Goal: Task Accomplishment & Management: Use online tool/utility

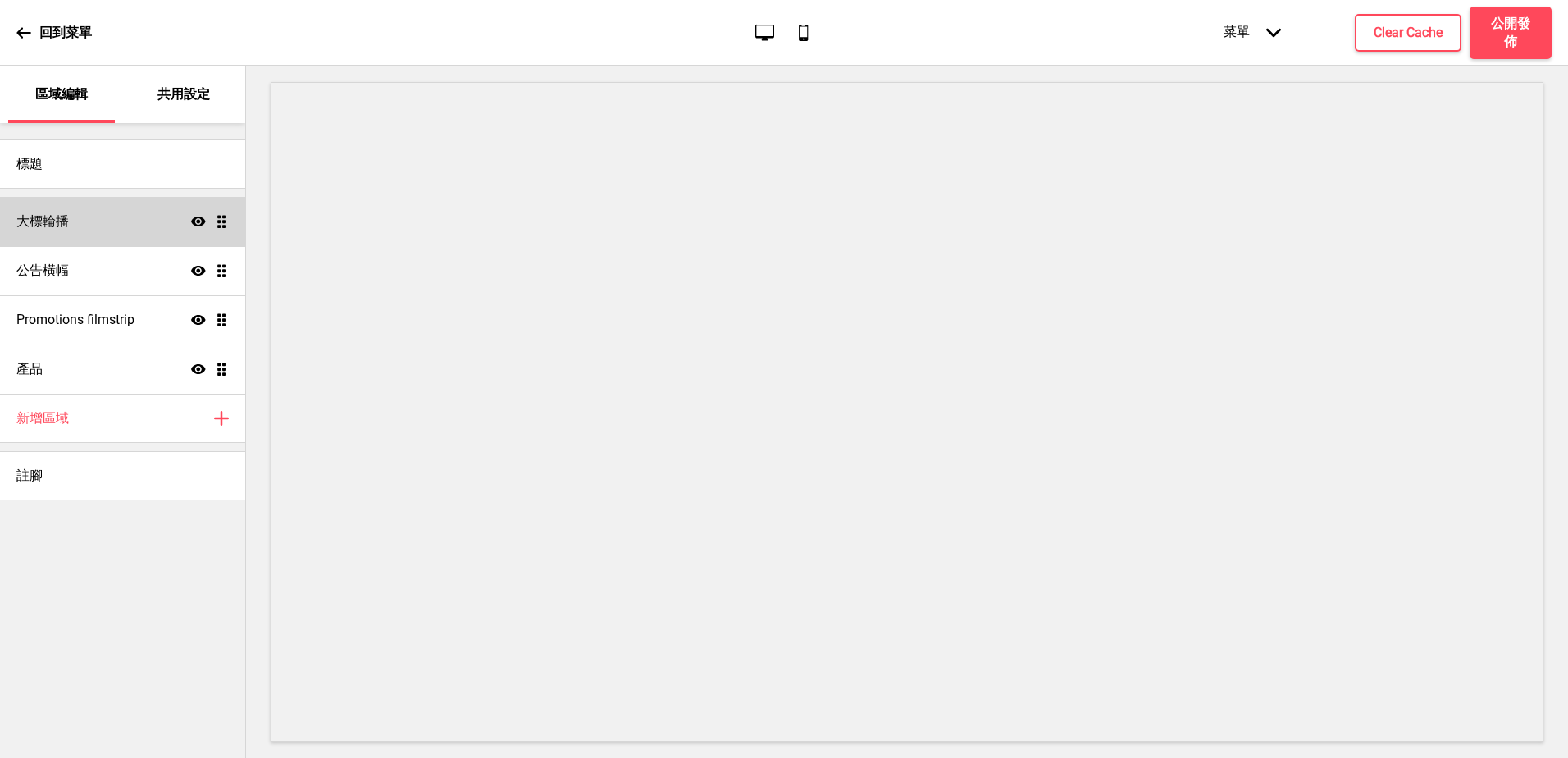
click at [82, 234] on div "大標輪播 顯示 拖曳" at bounding box center [122, 221] width 245 height 50
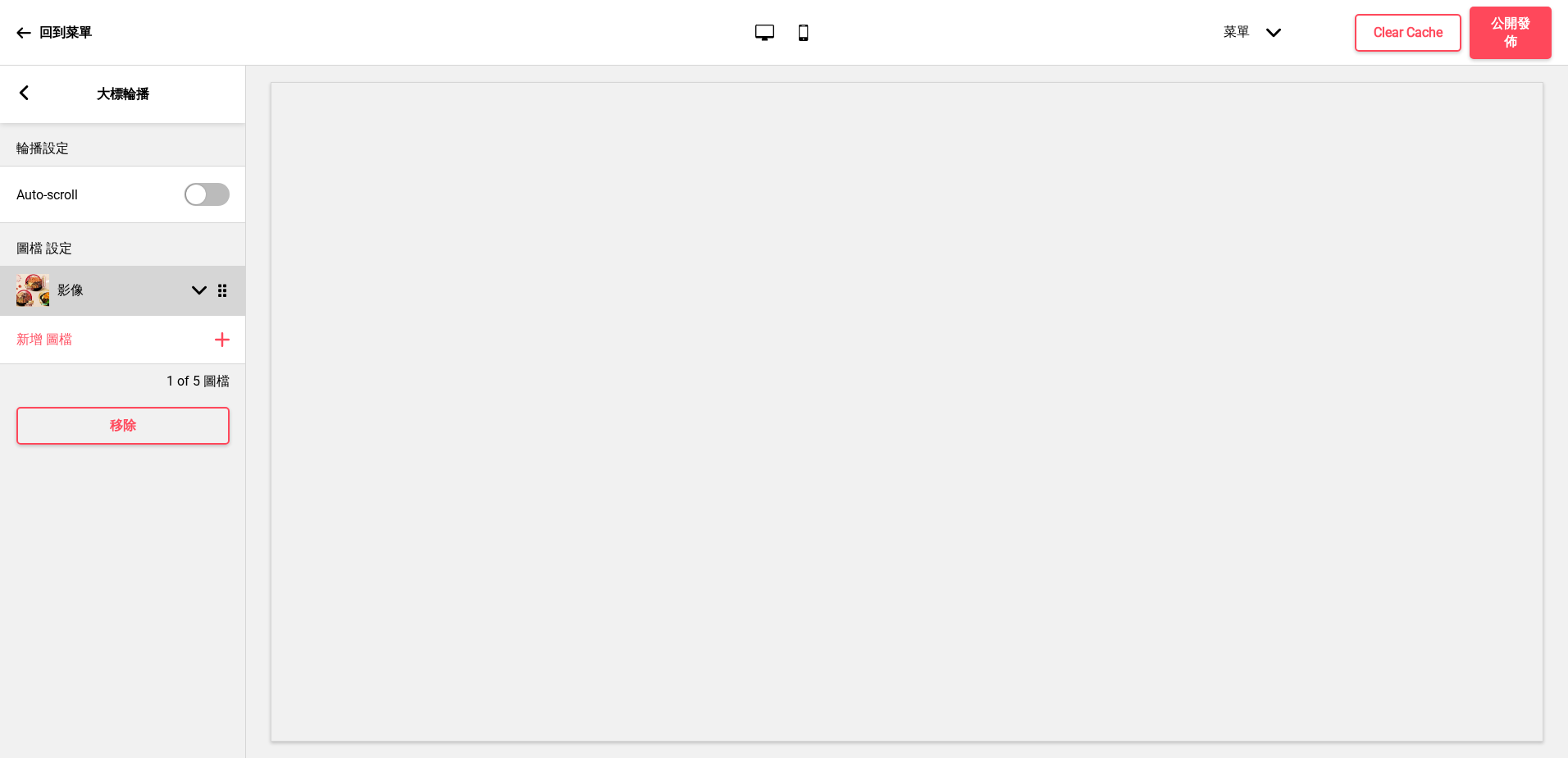
click at [179, 288] on div "影像 箭頭down 拖曳" at bounding box center [123, 291] width 246 height 50
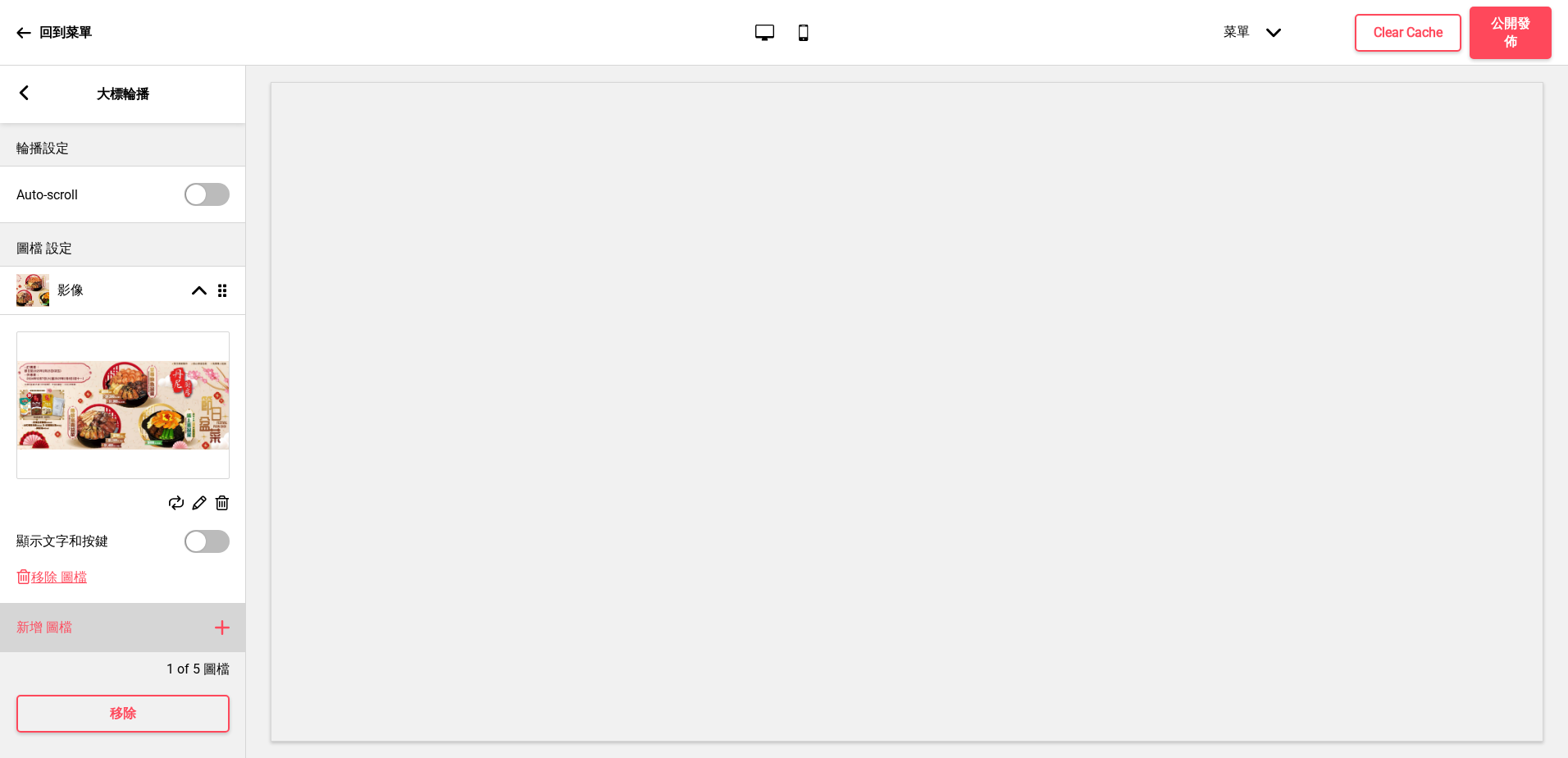
click at [207, 634] on div "新增 圖檔 加上" at bounding box center [123, 628] width 246 height 50
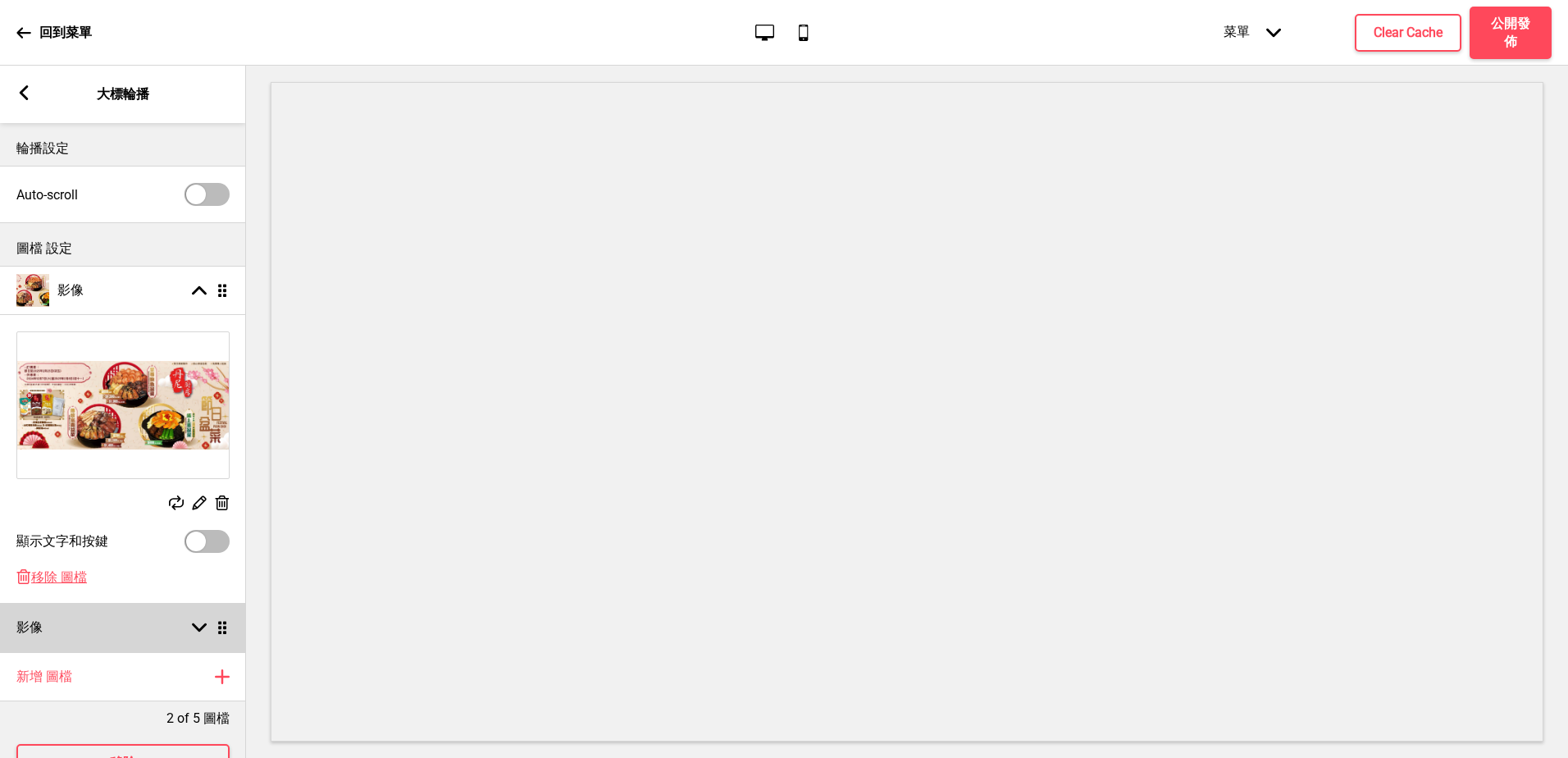
click at [207, 629] on div "箭頭down 拖曳" at bounding box center [206, 627] width 46 height 15
select select "right"
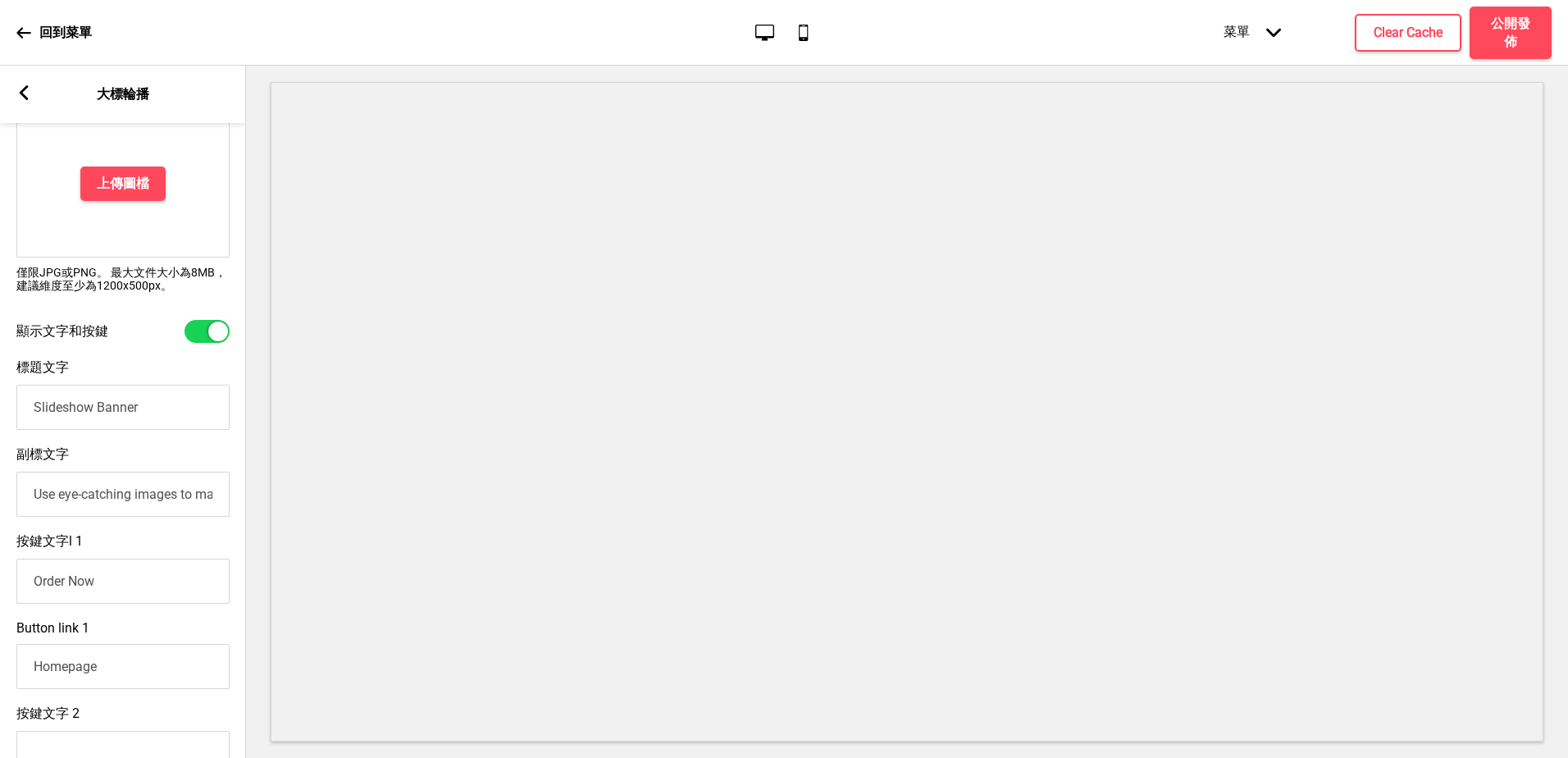
scroll to position [241, 0]
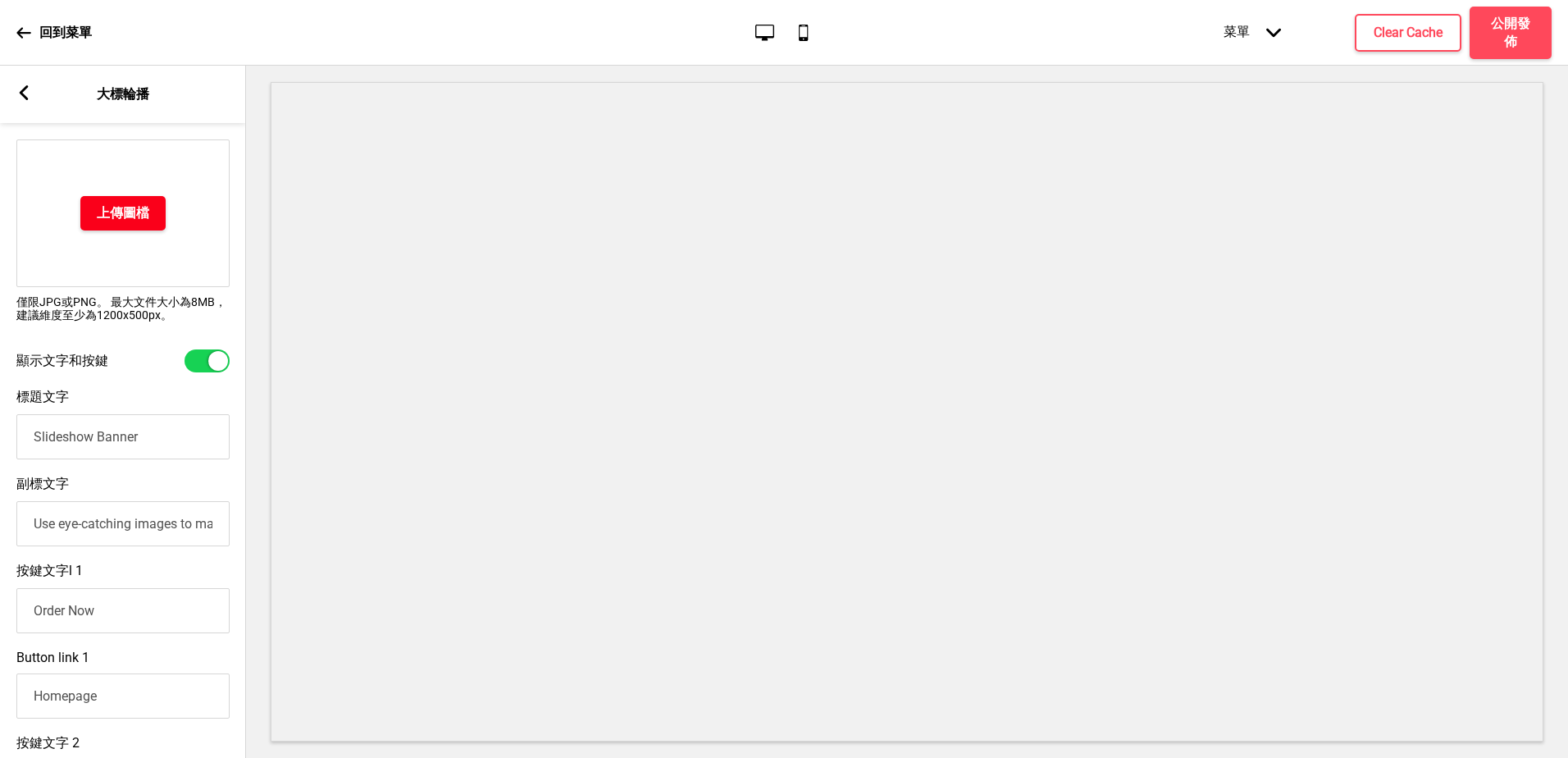
click at [130, 209] on h4 "上傳圖檔" at bounding box center [123, 213] width 53 height 18
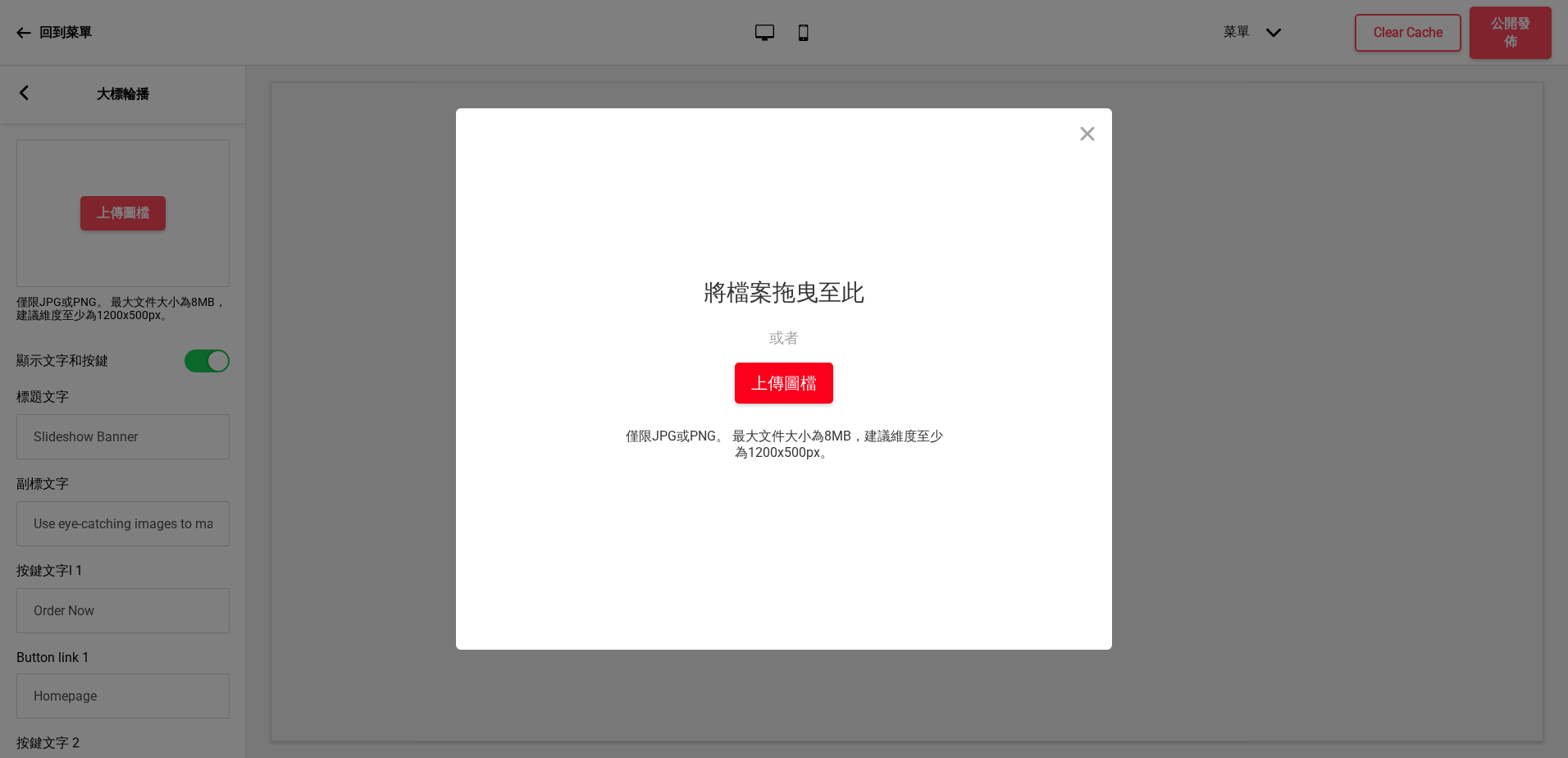
click at [784, 386] on button "上傳圖檔" at bounding box center [784, 382] width 98 height 41
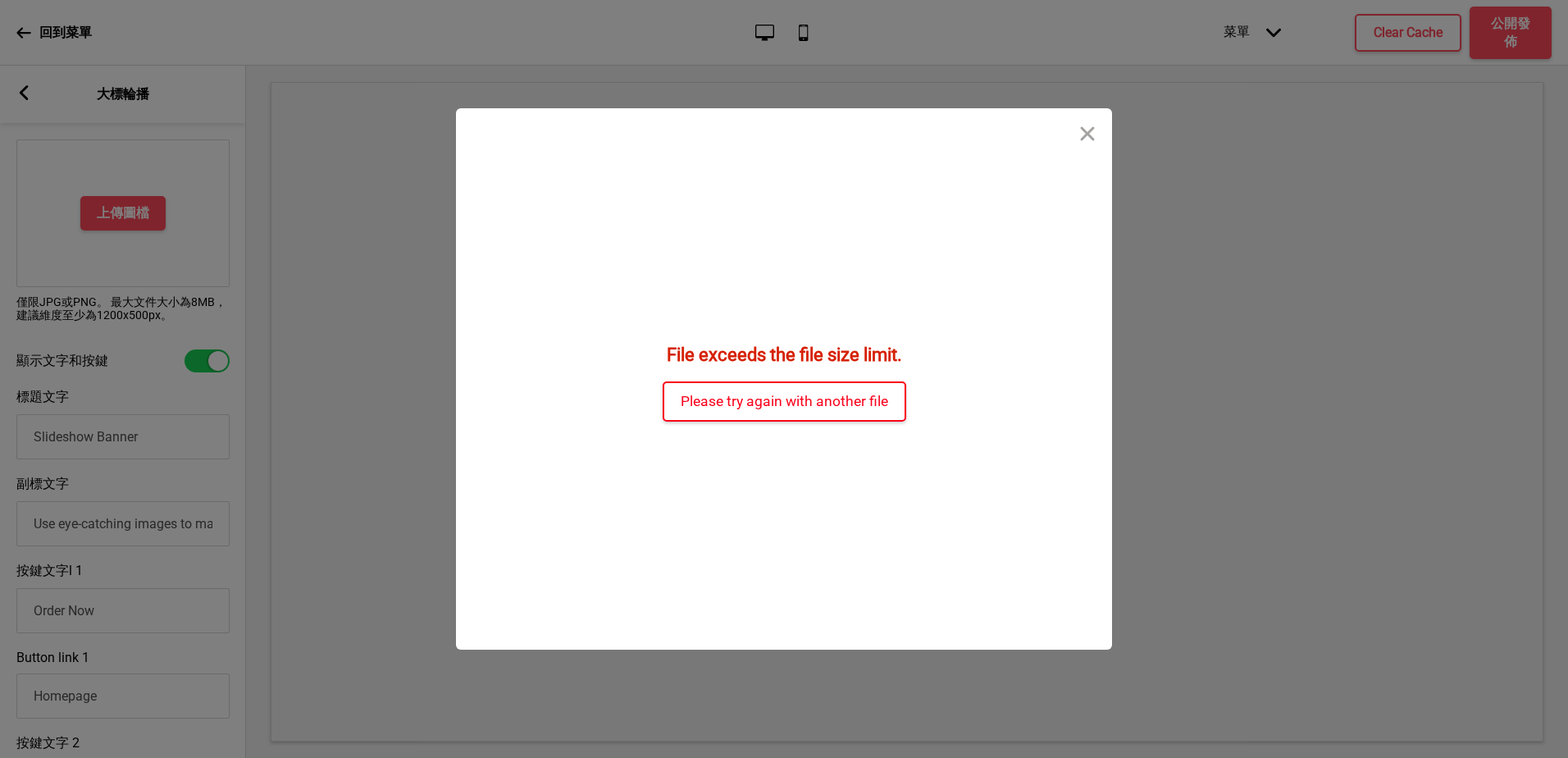
click at [859, 398] on button "Please try again with another file" at bounding box center [784, 401] width 244 height 41
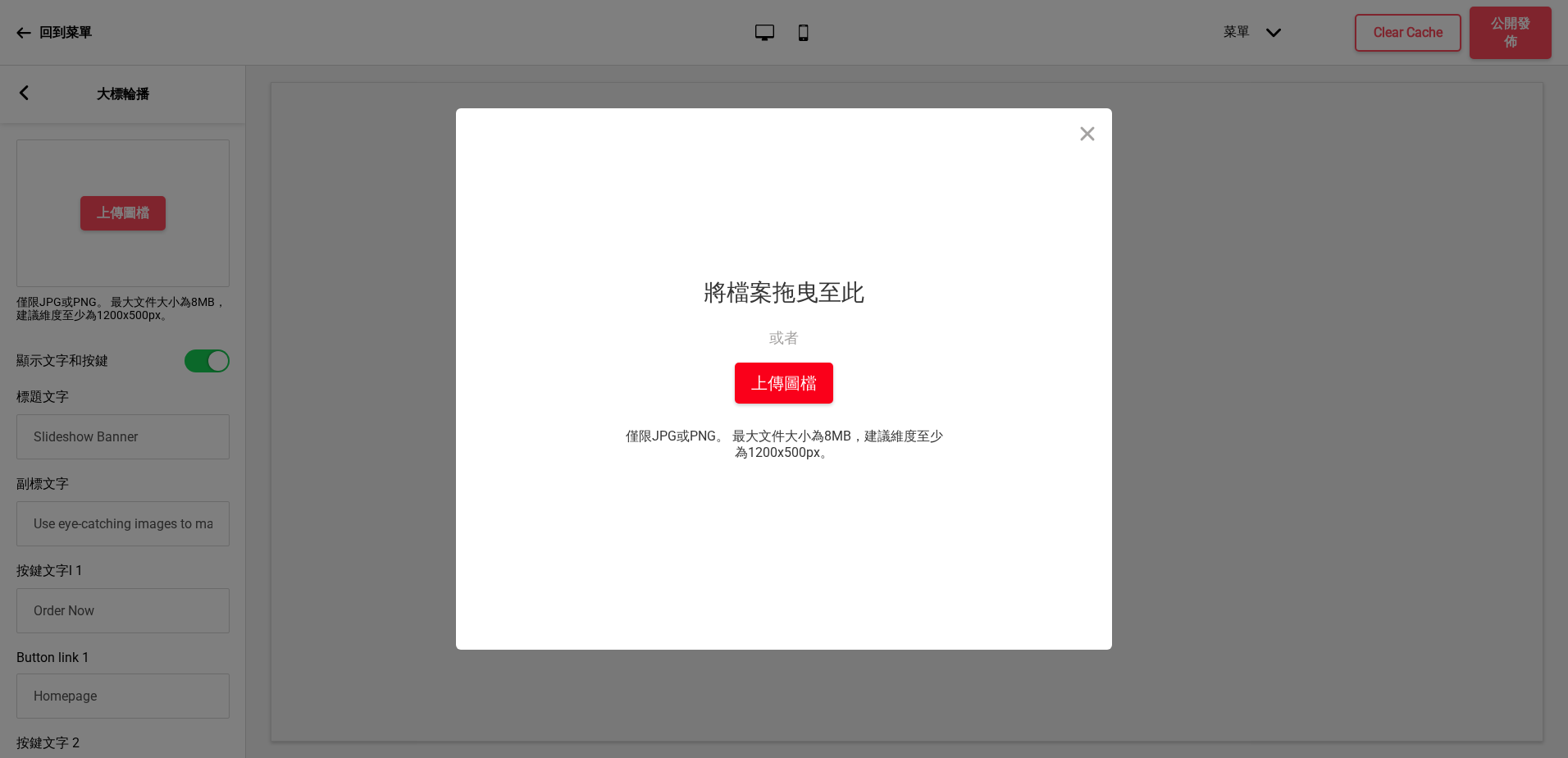
click at [744, 395] on button "上傳圖檔" at bounding box center [784, 382] width 98 height 41
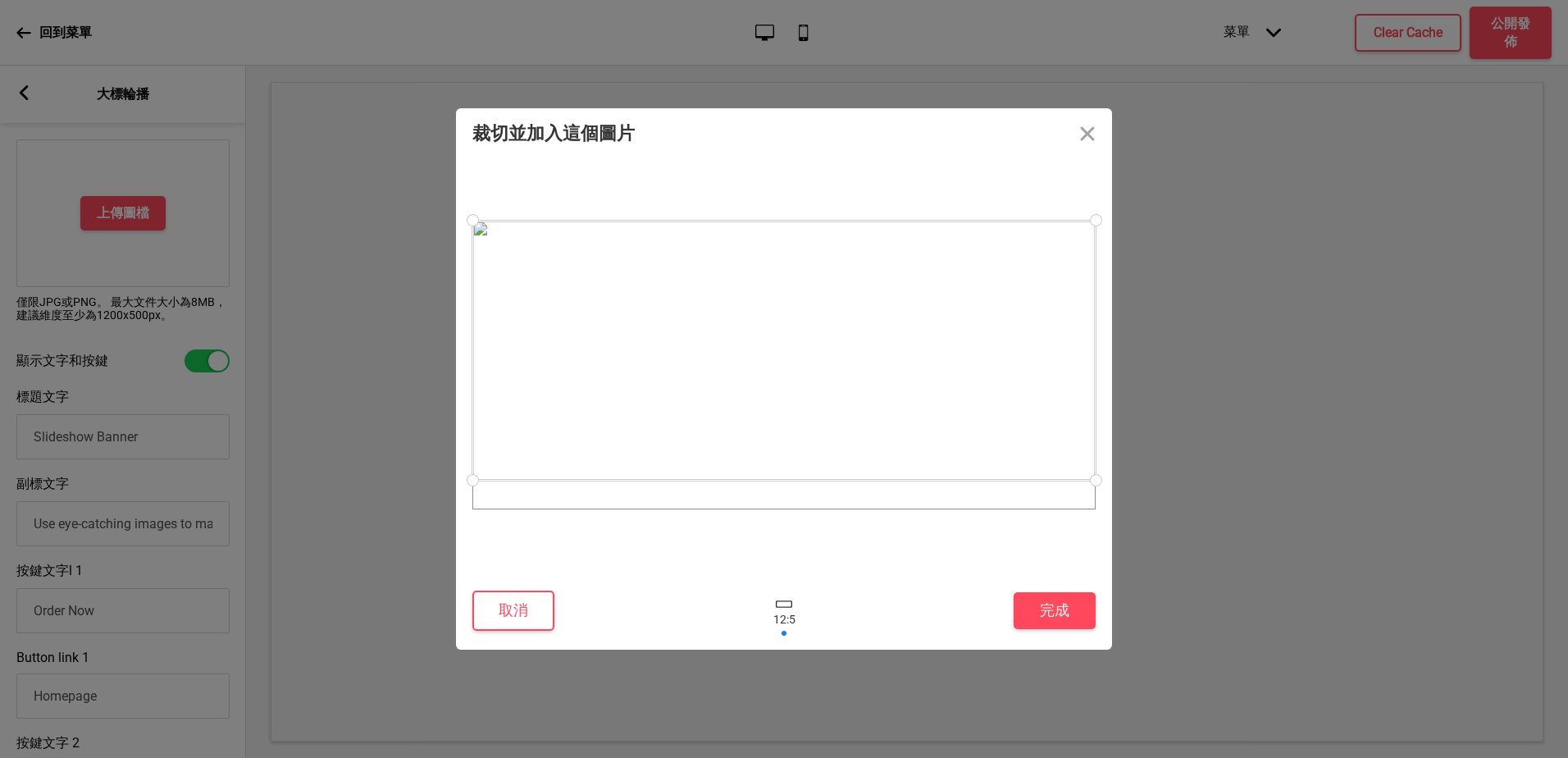
drag, startPoint x: 835, startPoint y: 349, endPoint x: 850, endPoint y: 280, distance: 70.6
click at [850, 280] on div at bounding box center [784, 350] width 623 height 260
drag, startPoint x: 918, startPoint y: 405, endPoint x: 920, endPoint y: 427, distance: 22.1
click at [920, 427] on div at bounding box center [784, 367] width 623 height 260
click at [1099, 237] on div at bounding box center [1095, 236] width 29 height 29
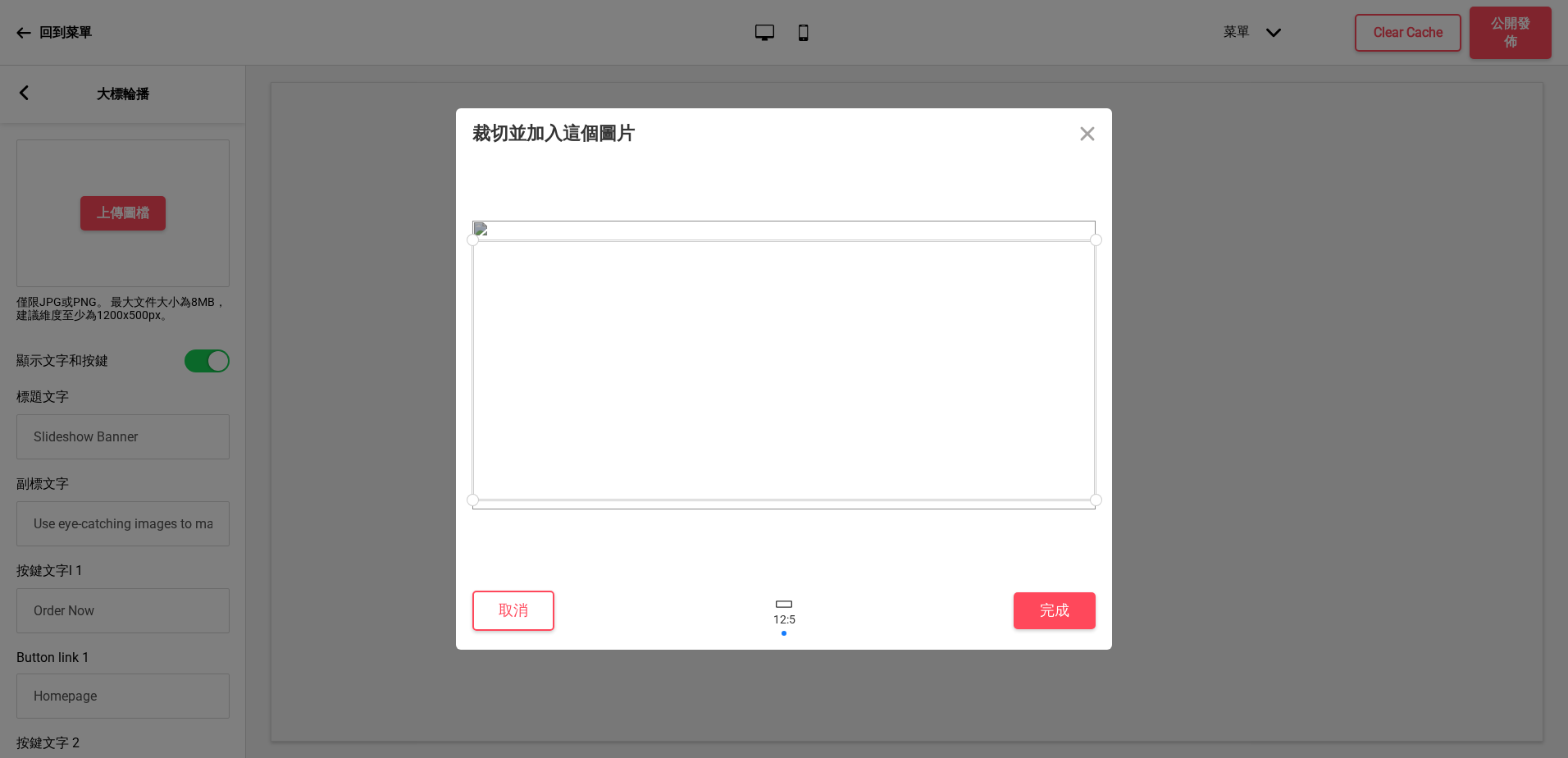
drag, startPoint x: 1038, startPoint y: 281, endPoint x: 1052, endPoint y: 286, distance: 14.9
click at [1052, 286] on div at bounding box center [784, 370] width 623 height 260
click at [1048, 626] on button "完成" at bounding box center [1054, 610] width 82 height 37
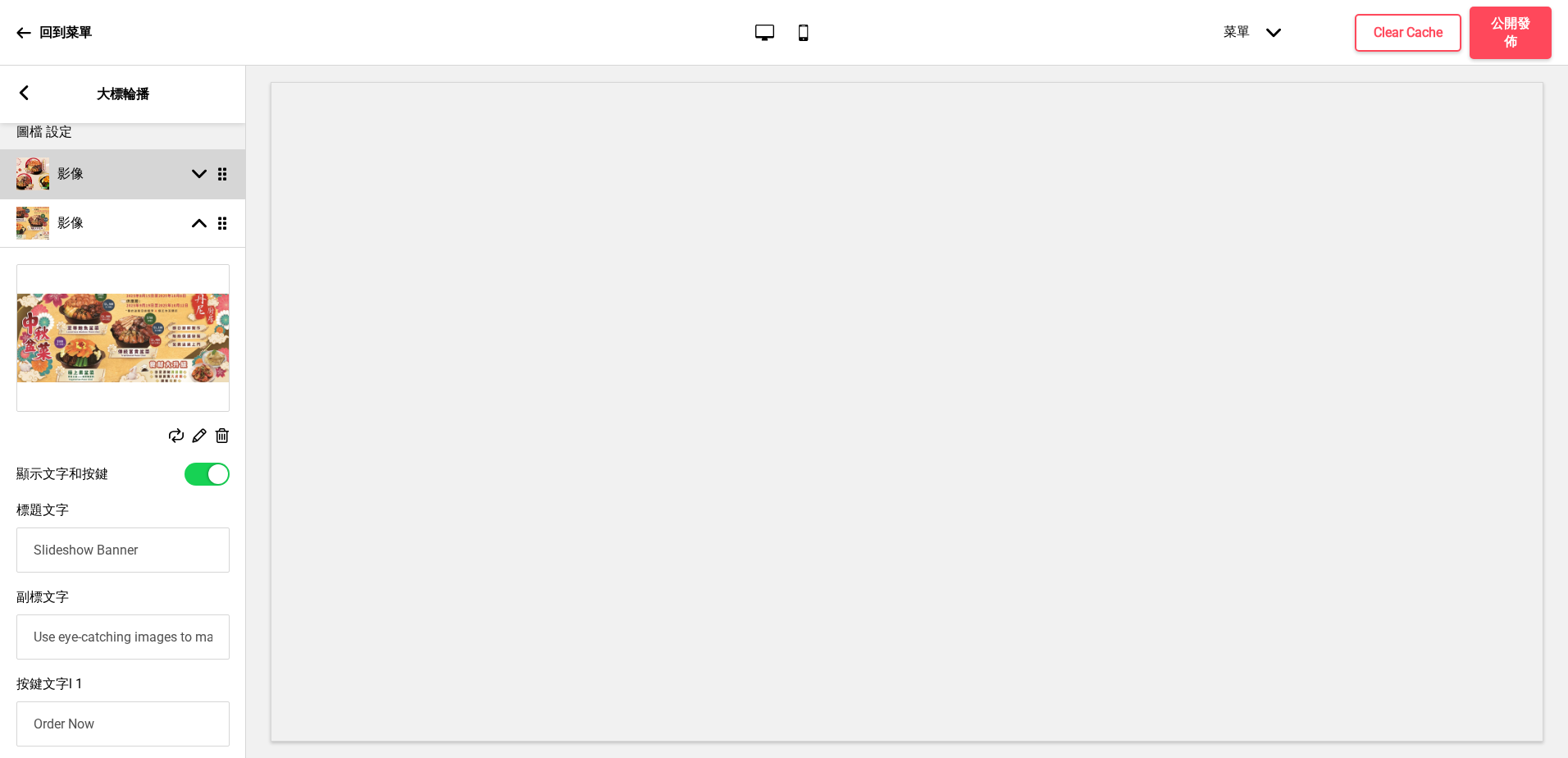
scroll to position [0, 0]
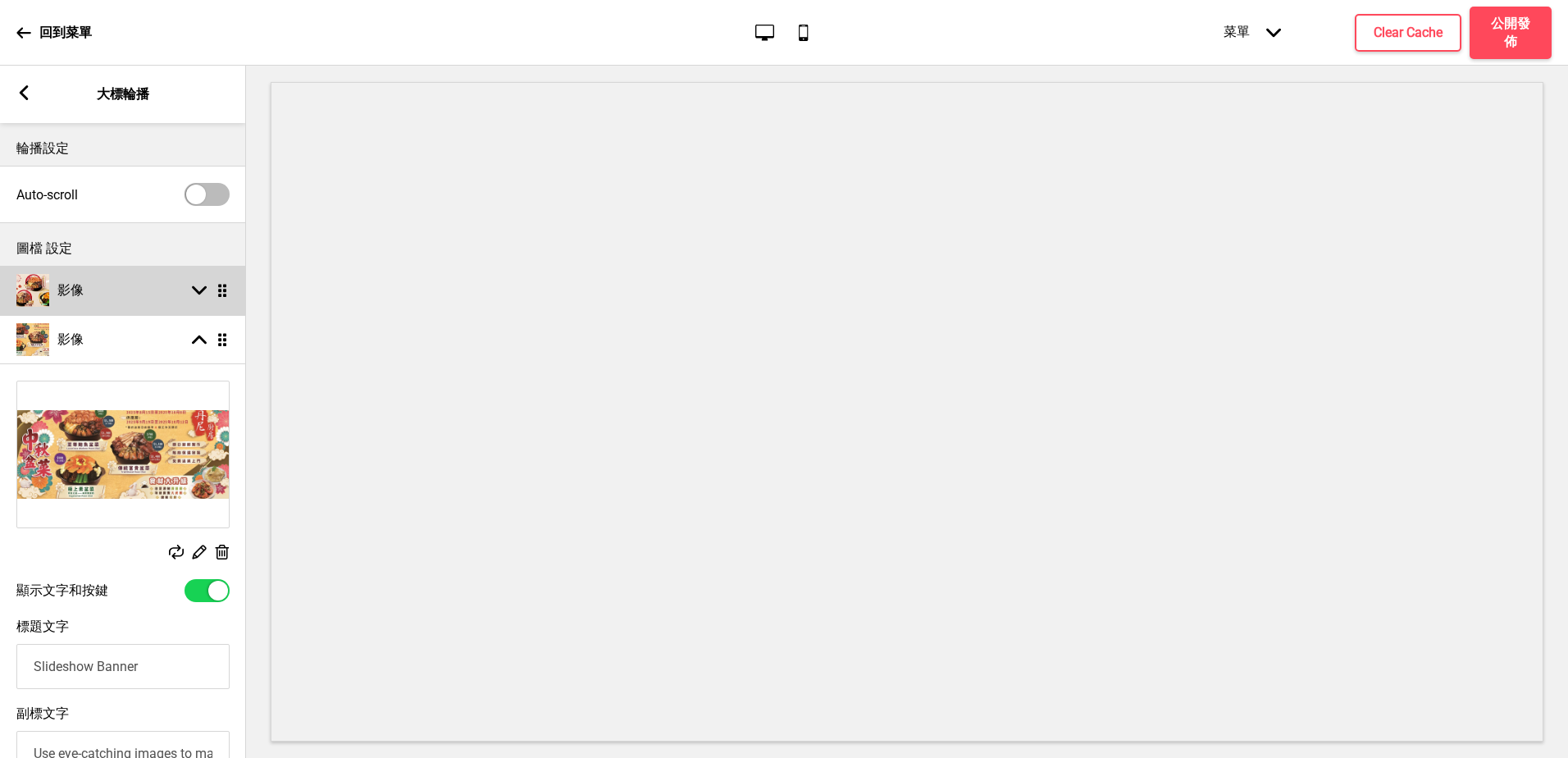
click at [202, 285] on rect at bounding box center [198, 290] width 15 height 15
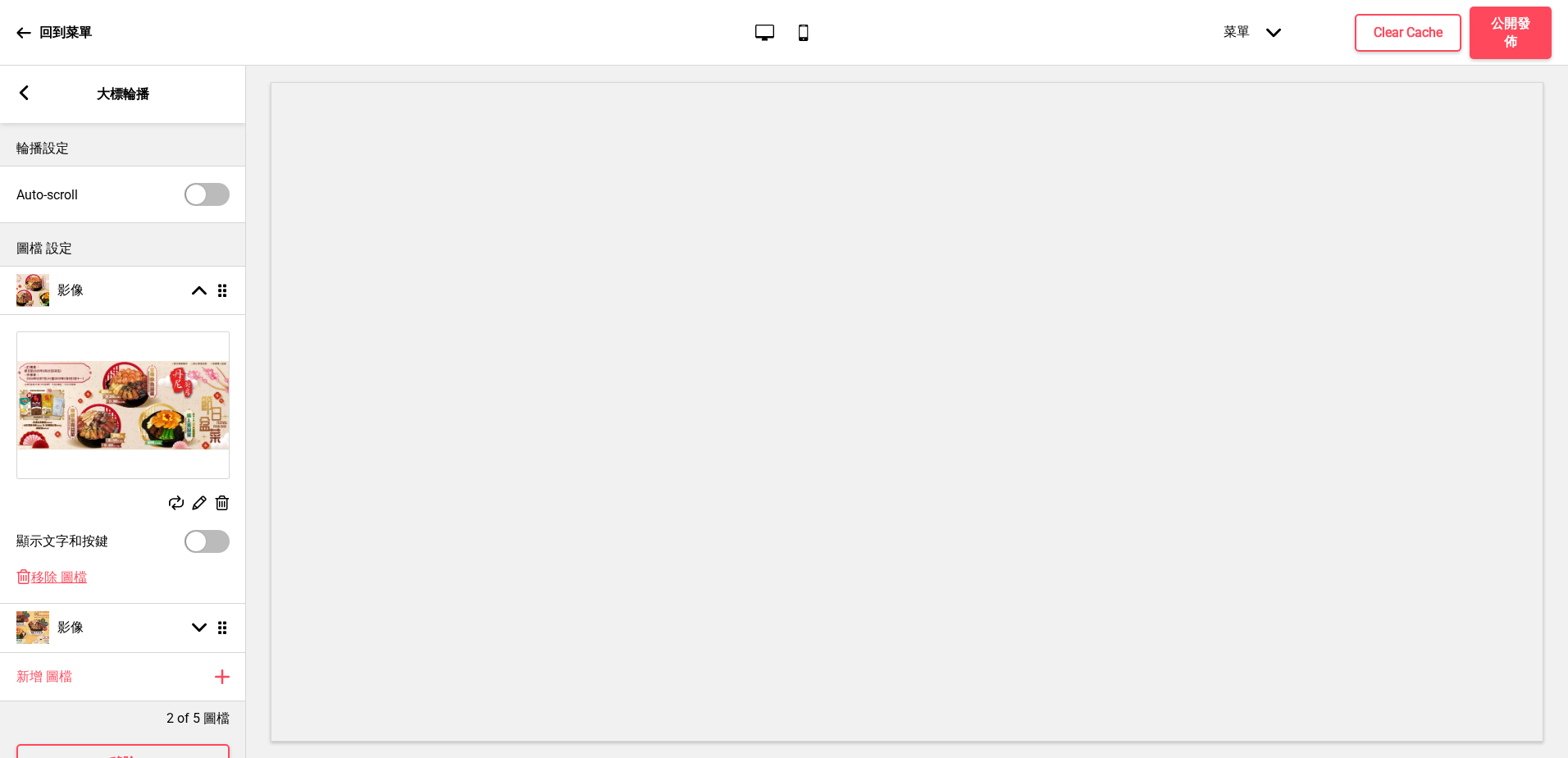
click at [222, 495] on icon at bounding box center [222, 502] width 14 height 15
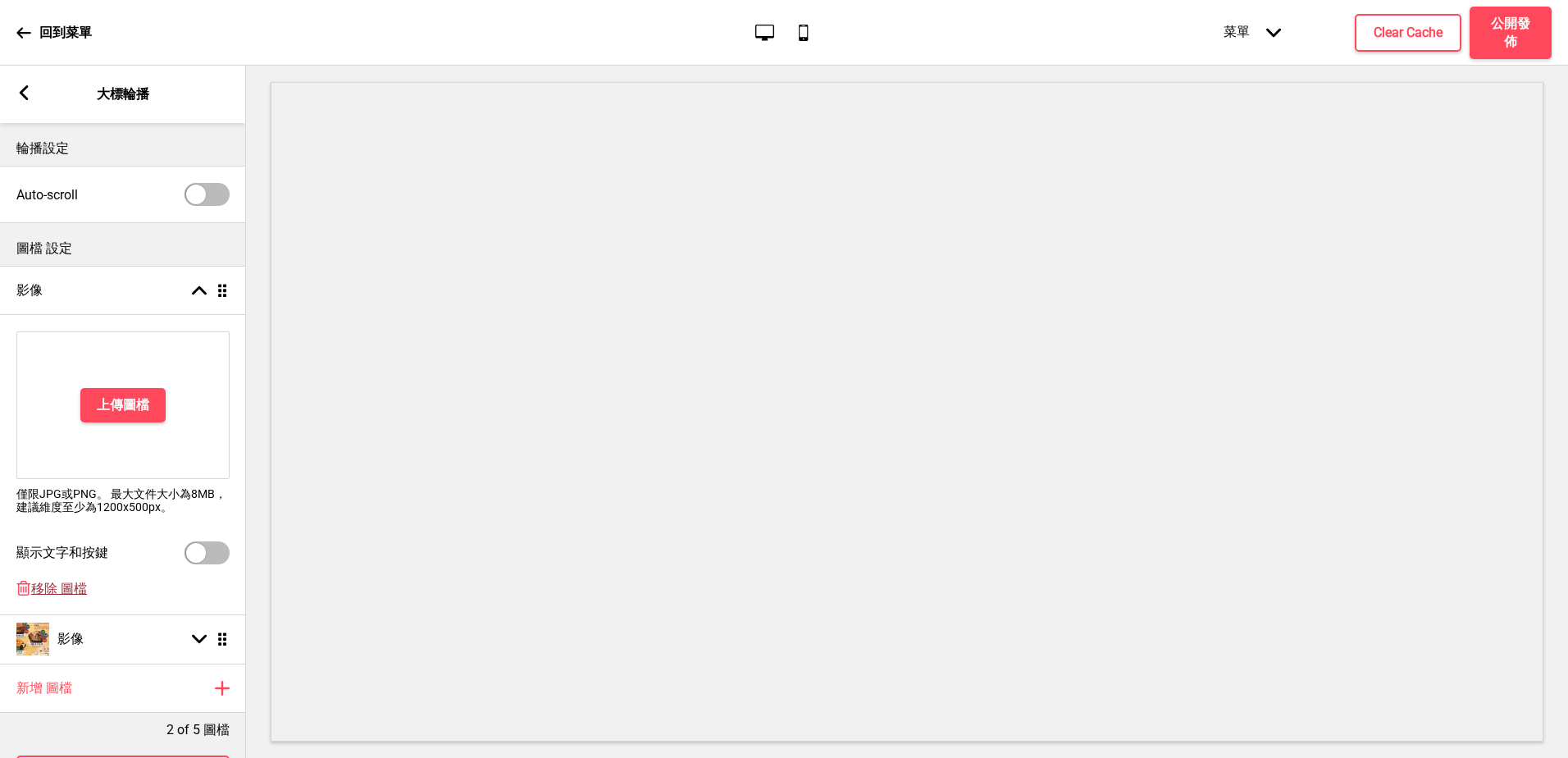
click at [69, 591] on span "移除 圖檔" at bounding box center [59, 588] width 56 height 17
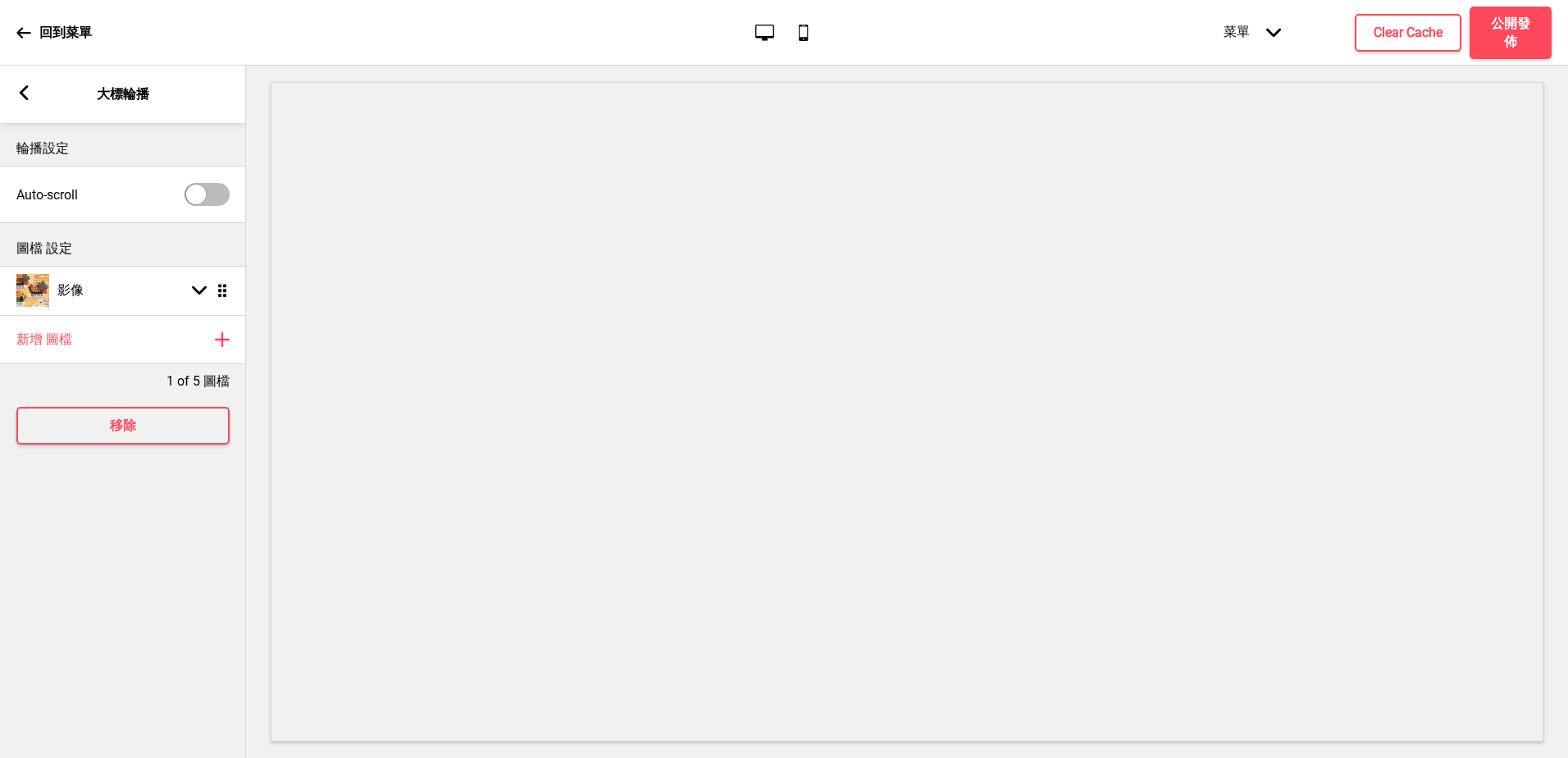
drag, startPoint x: 29, startPoint y: 92, endPoint x: 14, endPoint y: 105, distance: 19.8
click at [28, 92] on rect at bounding box center [24, 92] width 15 height 15
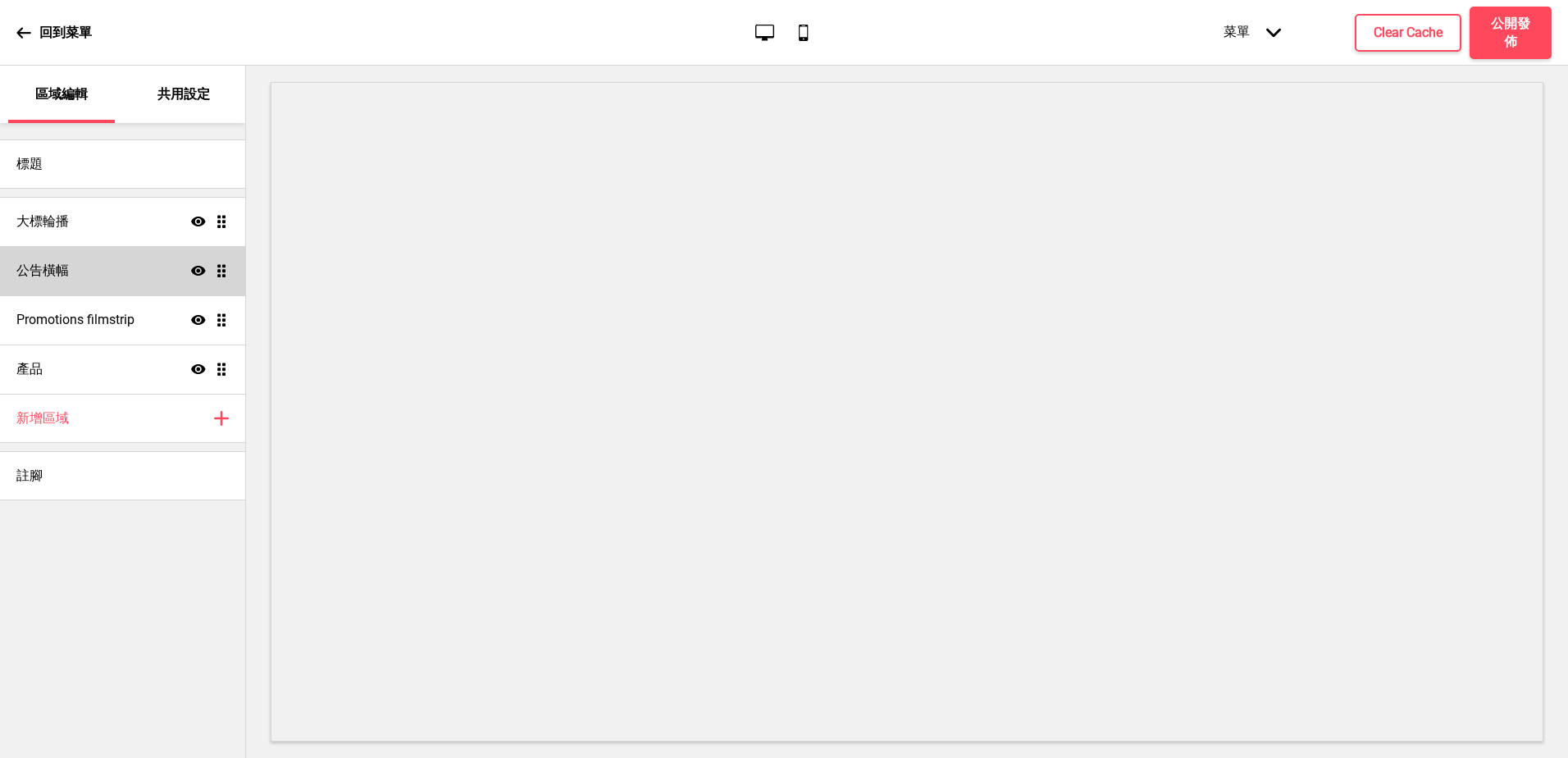
click at [73, 284] on div "公告橫幅 顯示 拖曳" at bounding box center [122, 271] width 245 height 50
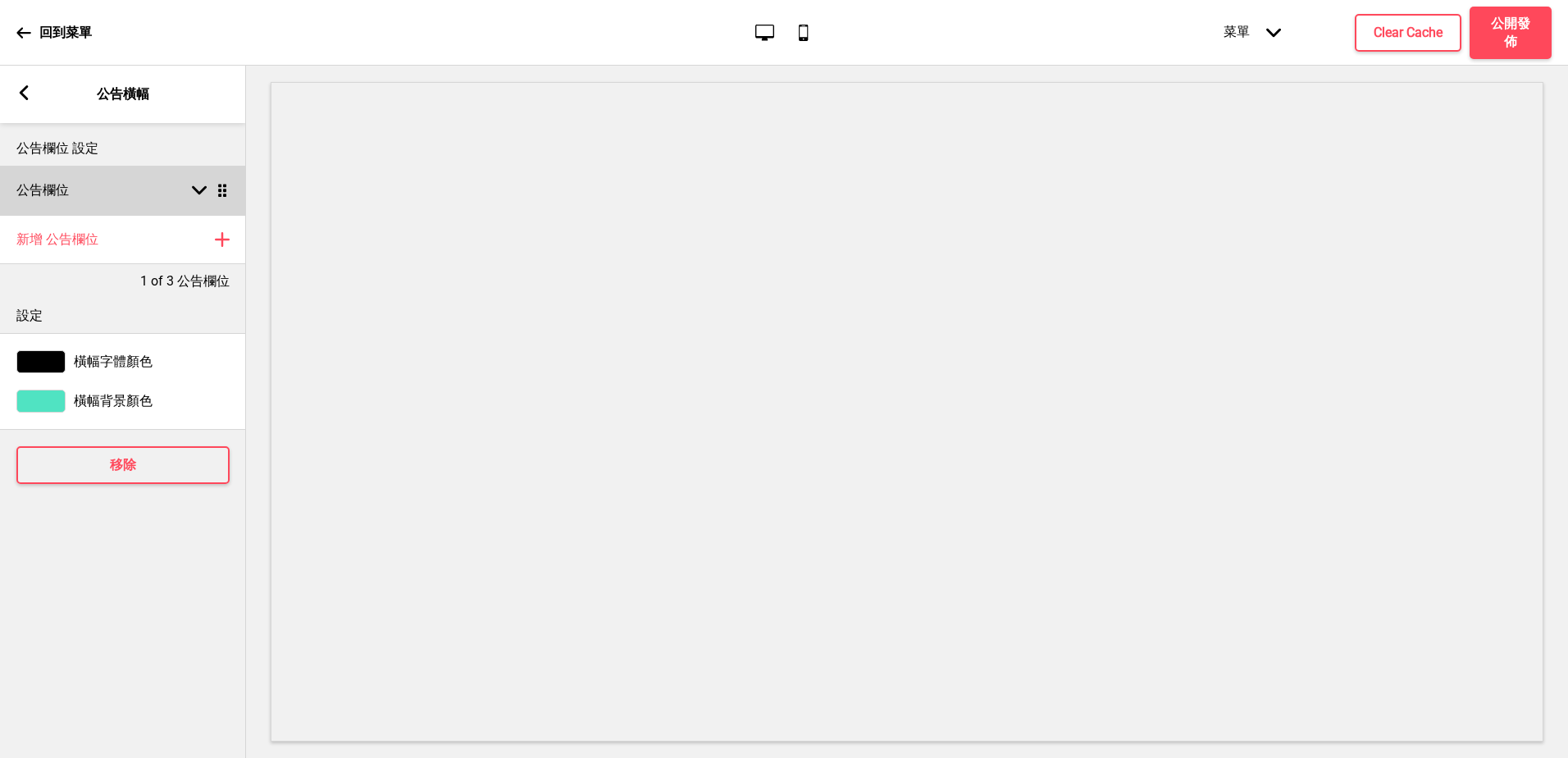
click at [193, 187] on icon at bounding box center [198, 190] width 15 height 9
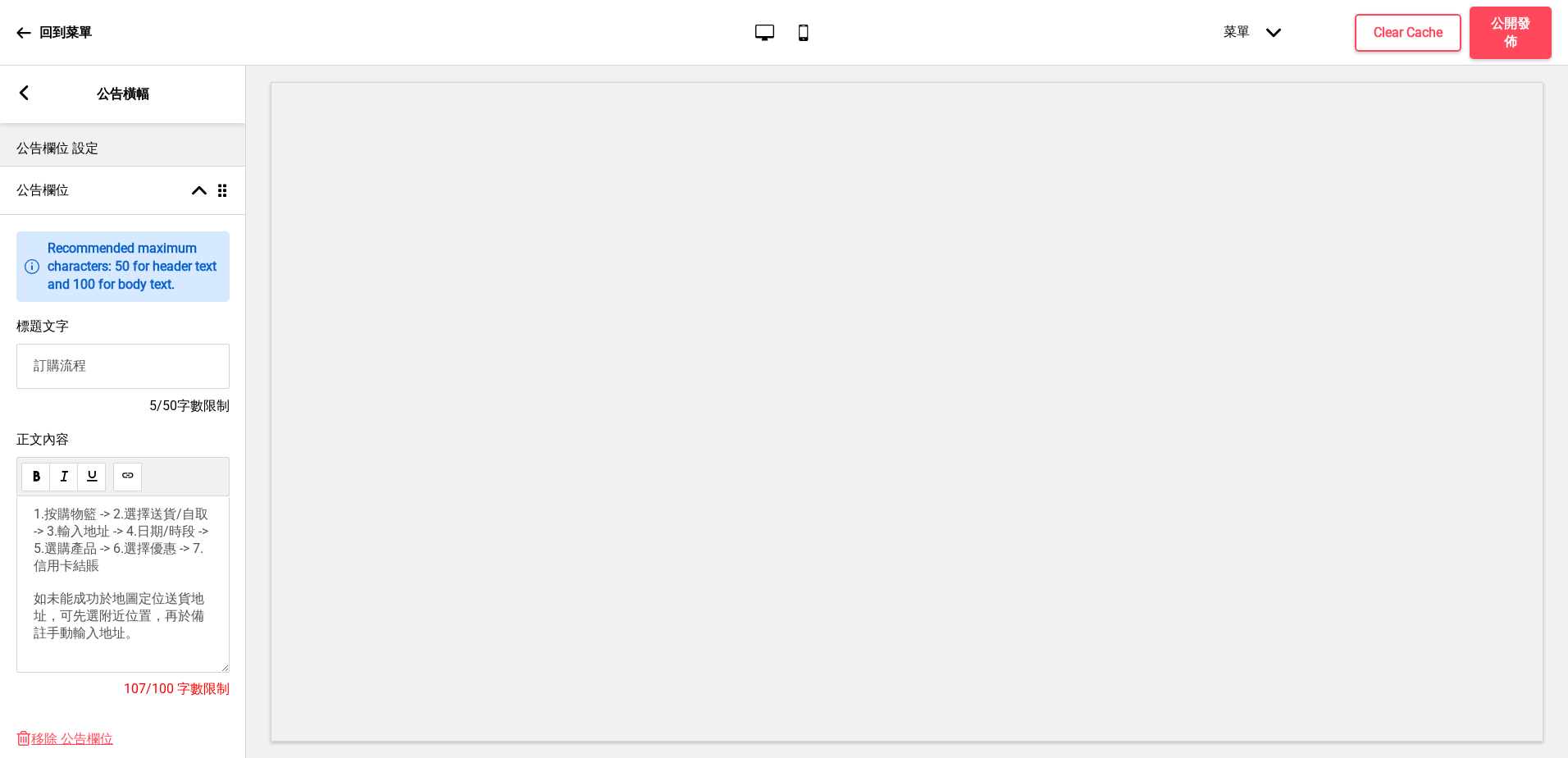
scroll to position [31, 0]
click at [21, 90] on div "箭頭left 公告橫幅" at bounding box center [123, 94] width 246 height 58
click at [21, 90] on icon at bounding box center [24, 92] width 9 height 15
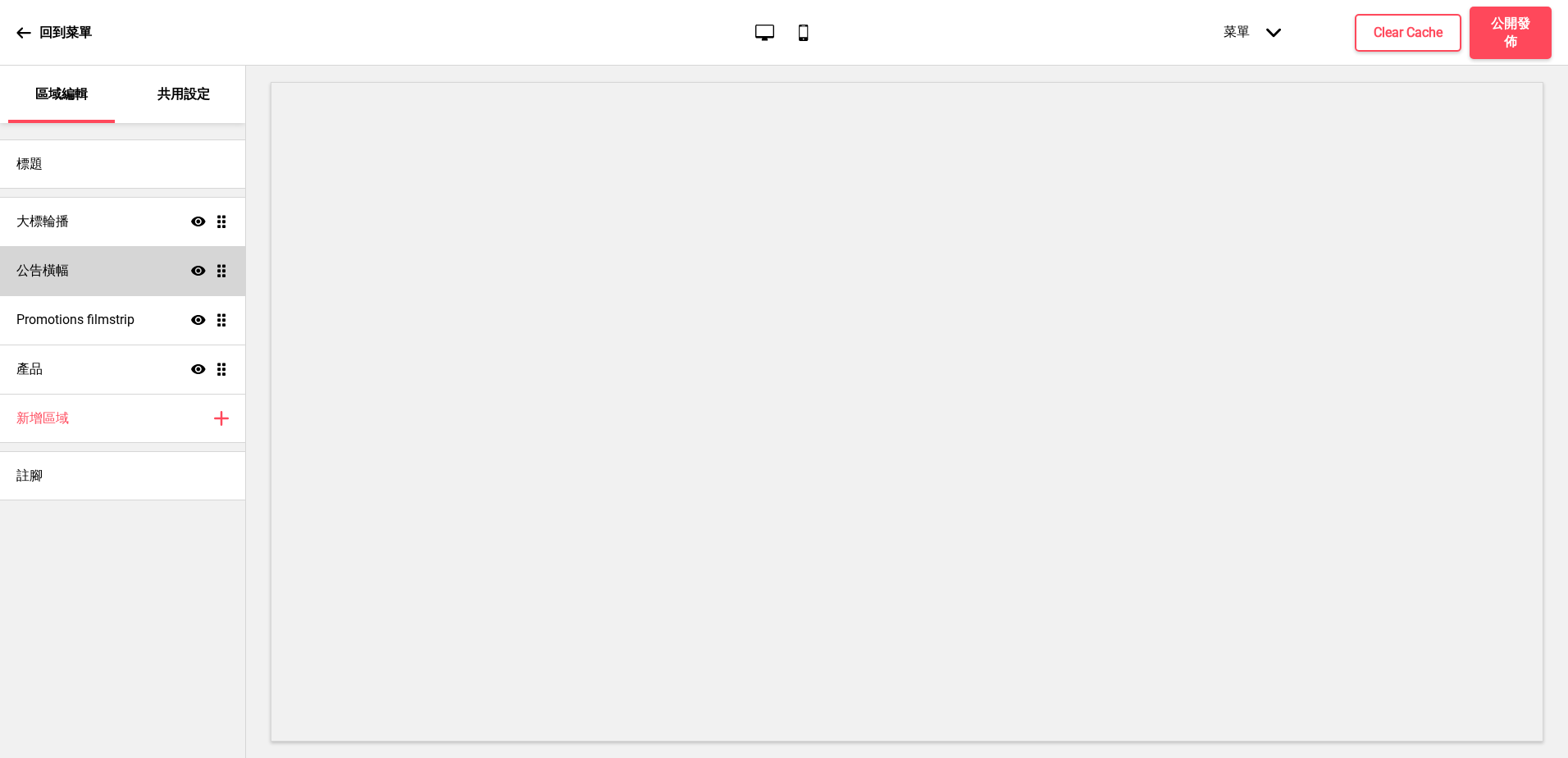
click at [108, 272] on div "公告橫幅 顯示 拖曳" at bounding box center [122, 271] width 245 height 50
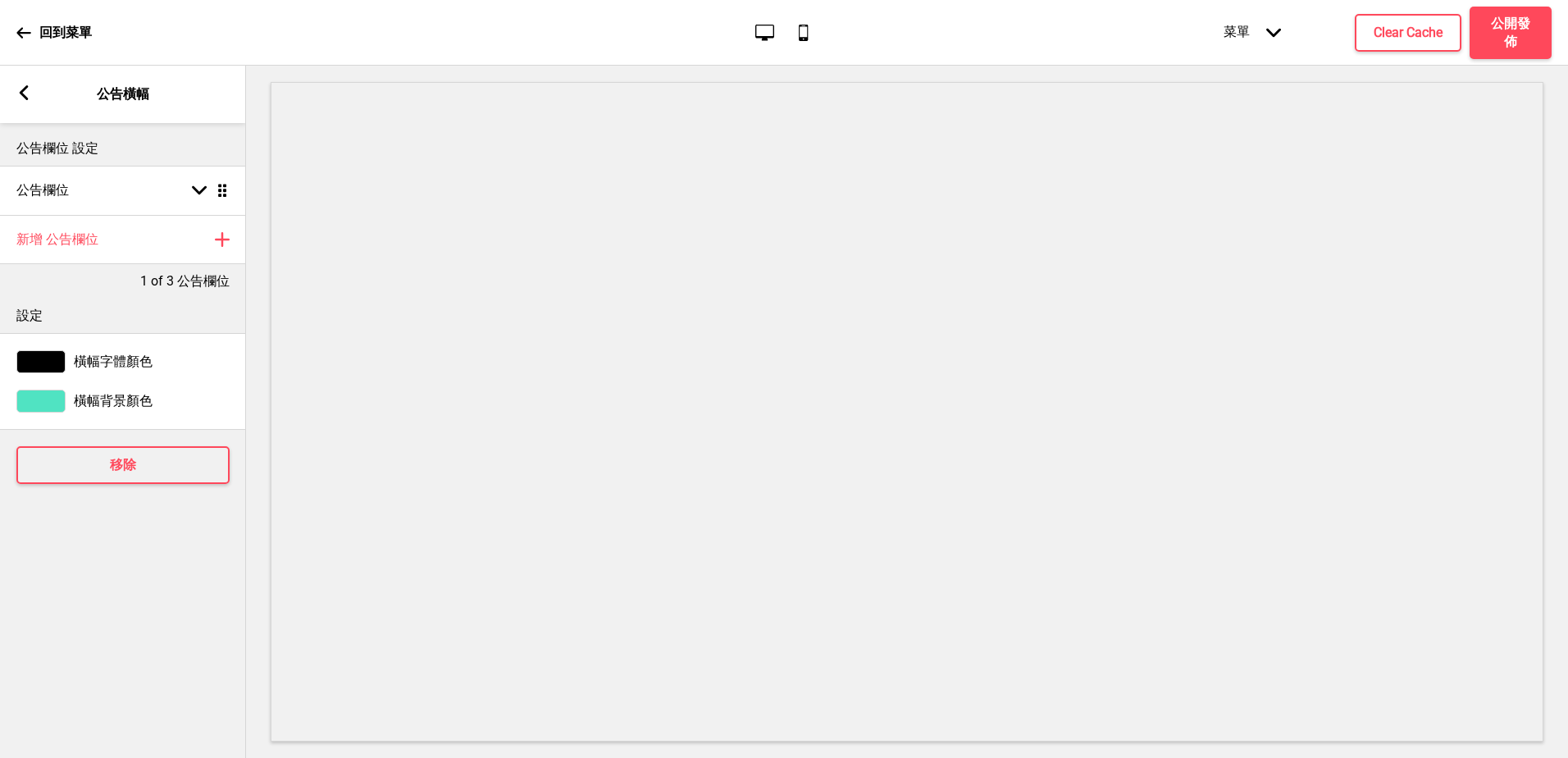
click at [15, 87] on div "箭頭left 公告橫幅" at bounding box center [123, 94] width 246 height 58
click at [29, 95] on rect at bounding box center [24, 92] width 15 height 15
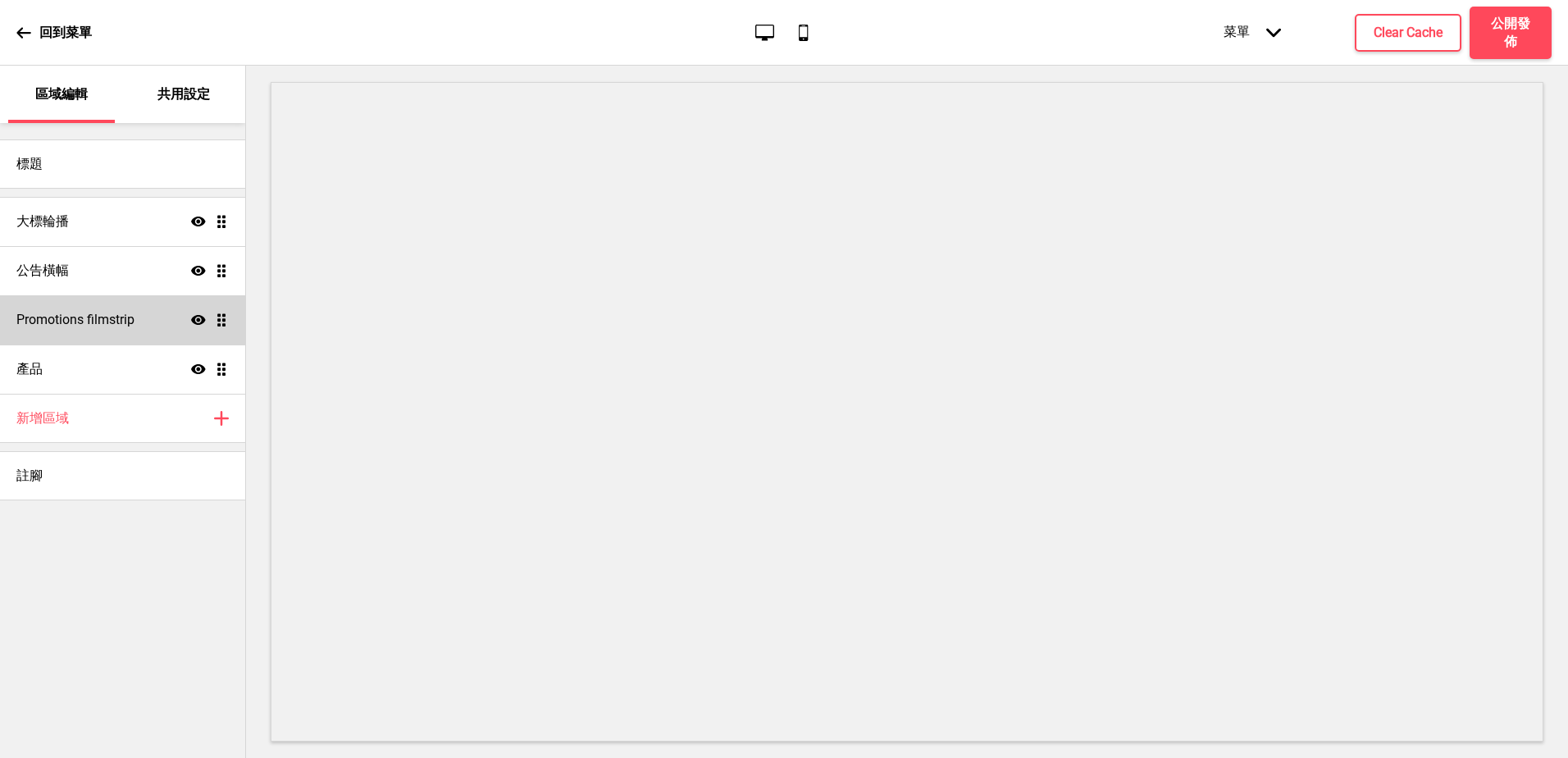
click at [74, 323] on h4 "Promotions filmstrip" at bounding box center [75, 319] width 118 height 18
select select "center"
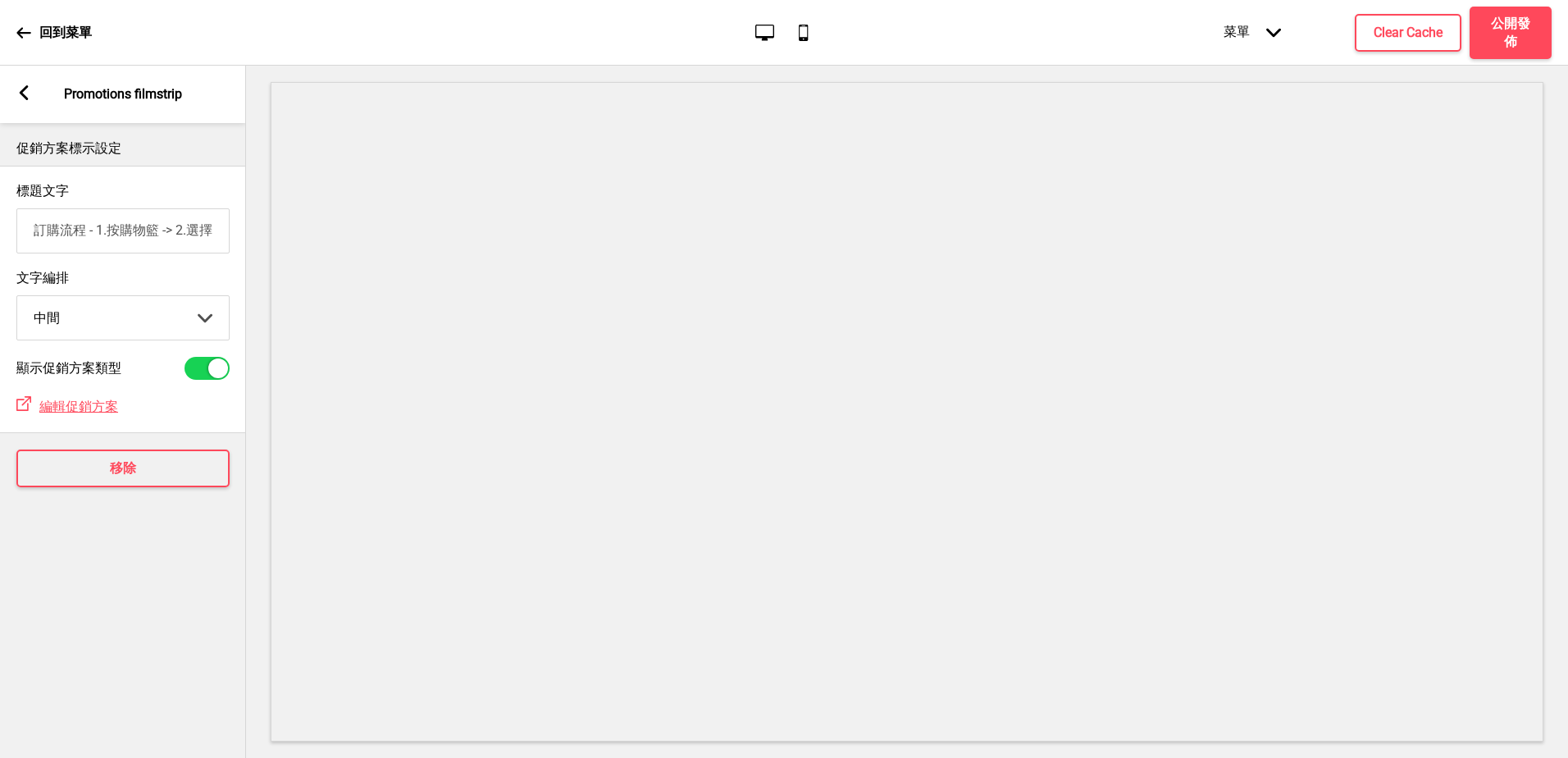
click at [17, 91] on div "箭頭left Promotions filmstrip" at bounding box center [123, 94] width 246 height 58
click at [25, 91] on rect at bounding box center [24, 92] width 15 height 15
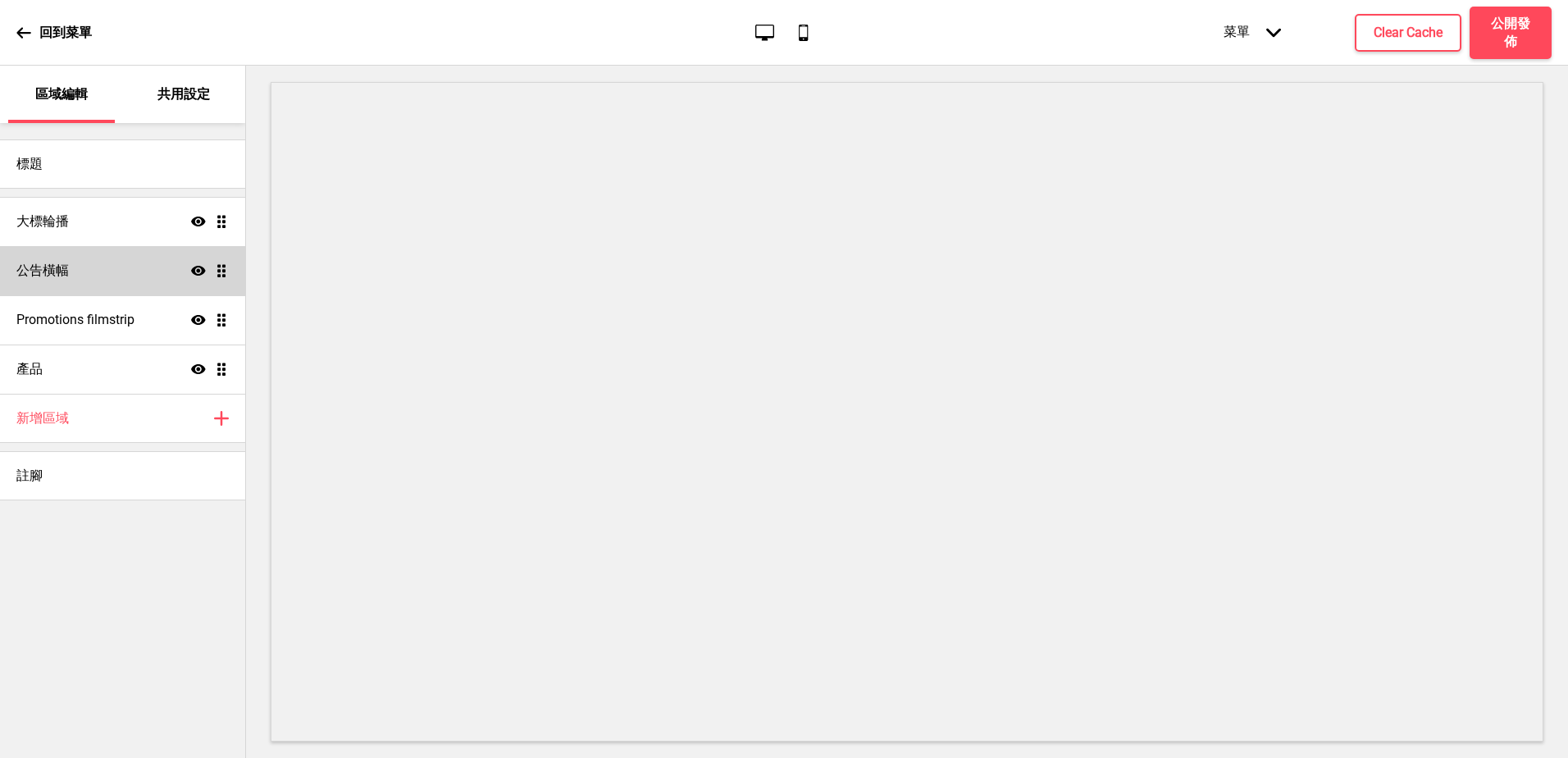
click at [145, 266] on div "公告橫幅 顯示 拖曳" at bounding box center [122, 271] width 245 height 50
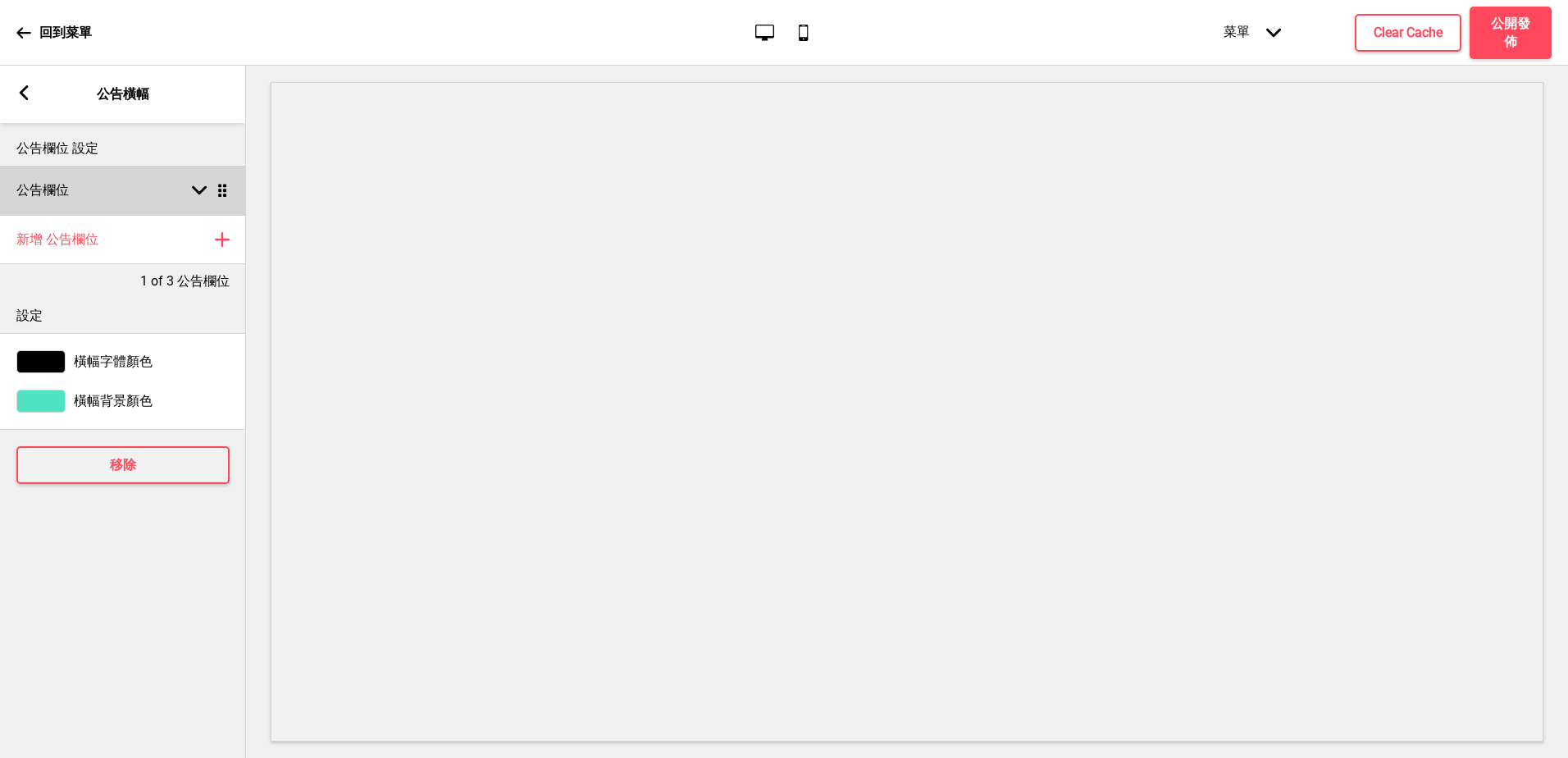
click at [200, 190] on rect at bounding box center [198, 190] width 15 height 15
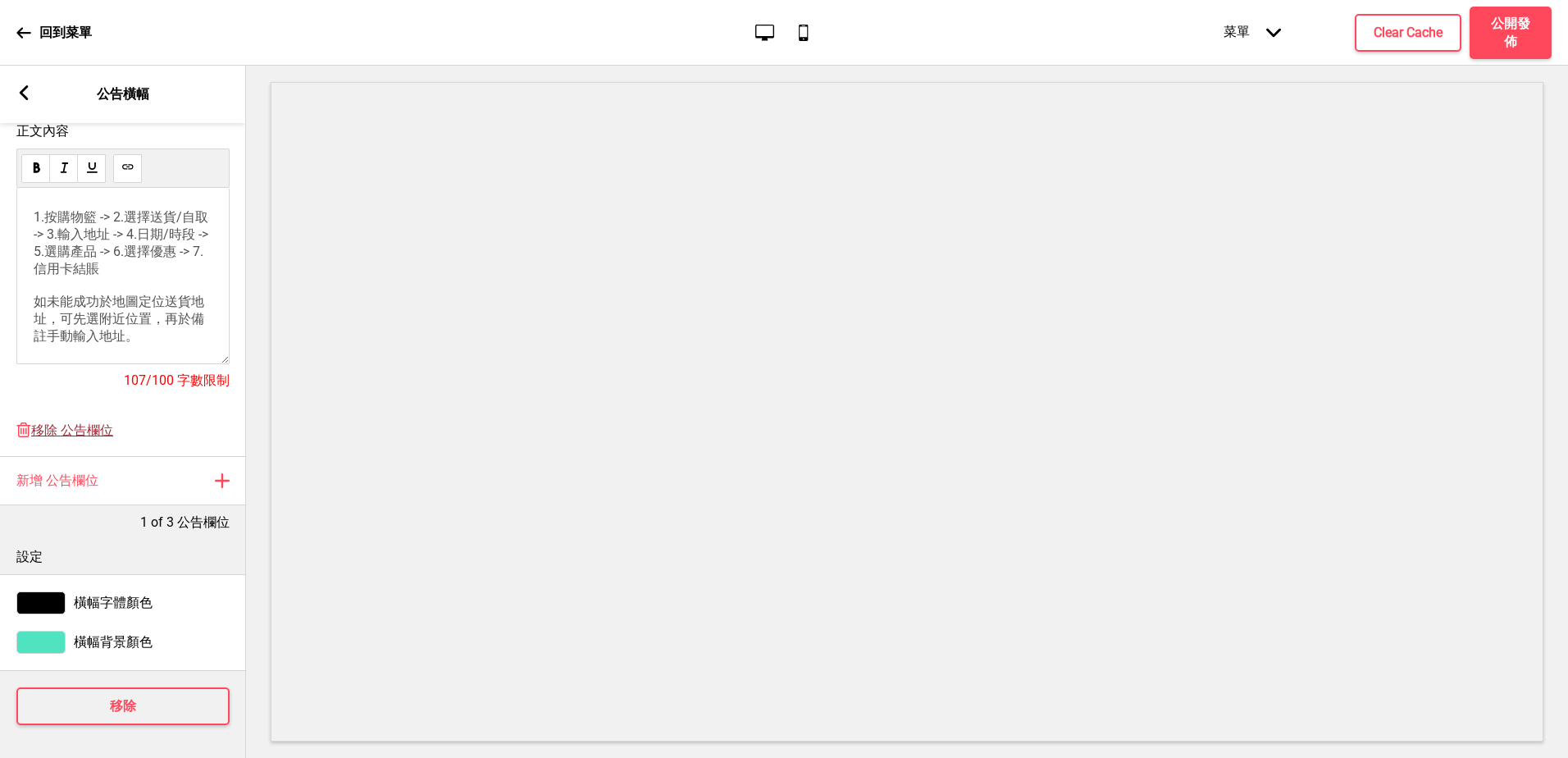
scroll to position [0, 0]
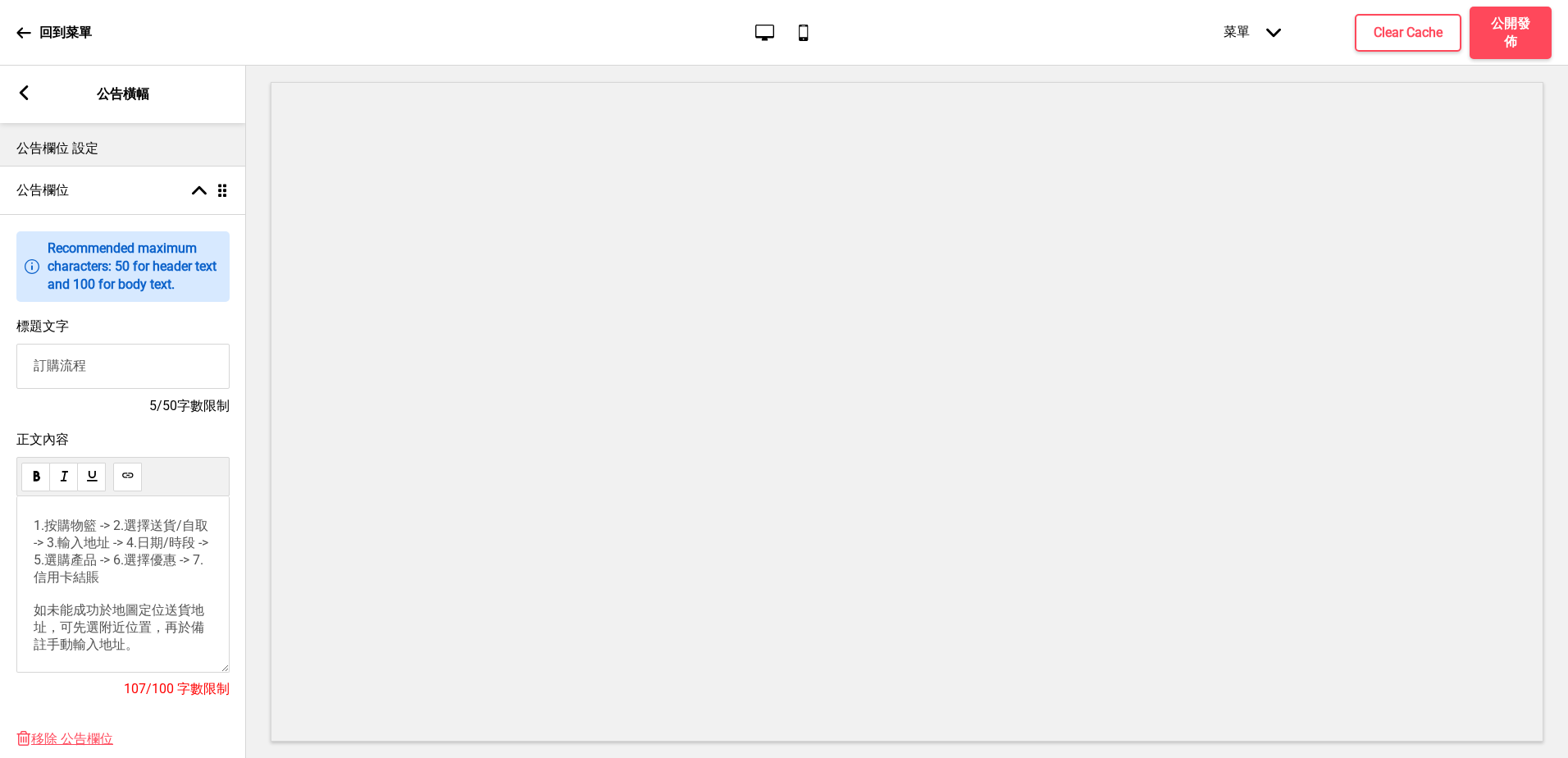
click at [17, 79] on div "箭頭left 公告橫幅" at bounding box center [123, 94] width 246 height 58
click at [25, 82] on div "箭頭left 公告橫幅" at bounding box center [123, 94] width 246 height 58
click at [25, 95] on icon at bounding box center [24, 92] width 9 height 15
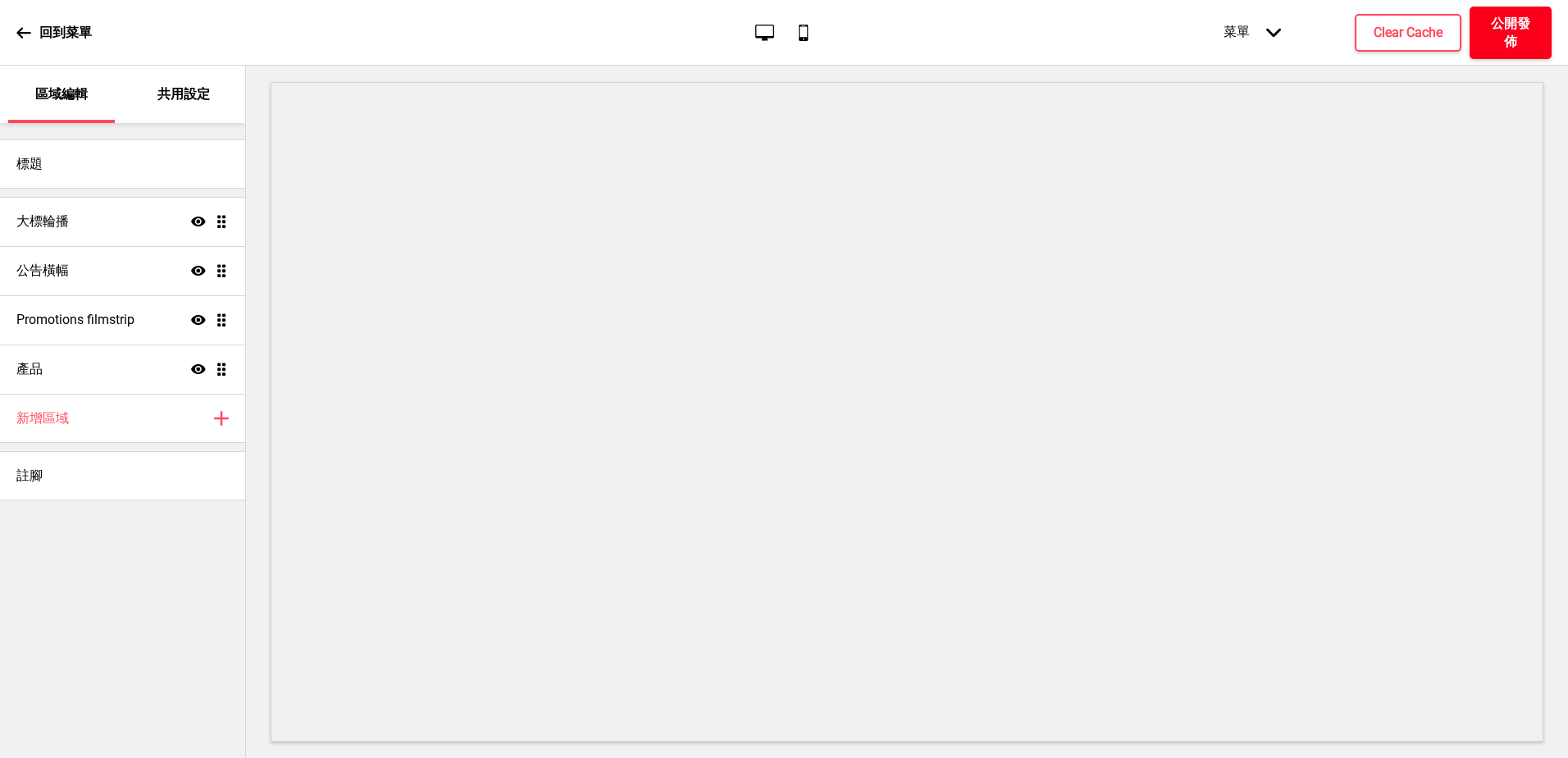
click at [1526, 32] on h4 "公開發佈" at bounding box center [1510, 33] width 50 height 36
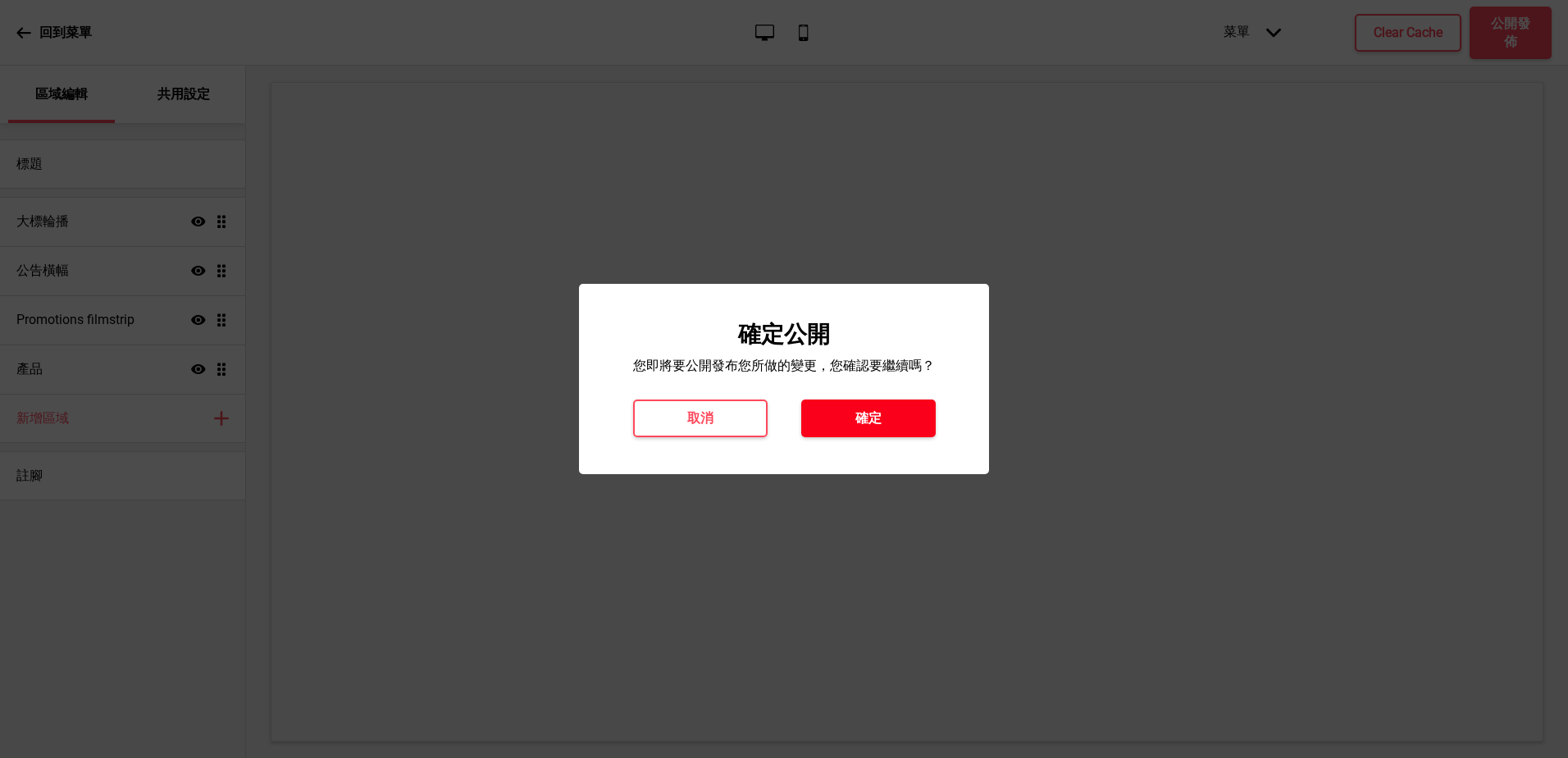
drag, startPoint x: 907, startPoint y: 415, endPoint x: 494, endPoint y: 242, distance: 447.8
click at [902, 414] on button "確定" at bounding box center [869, 419] width 135 height 38
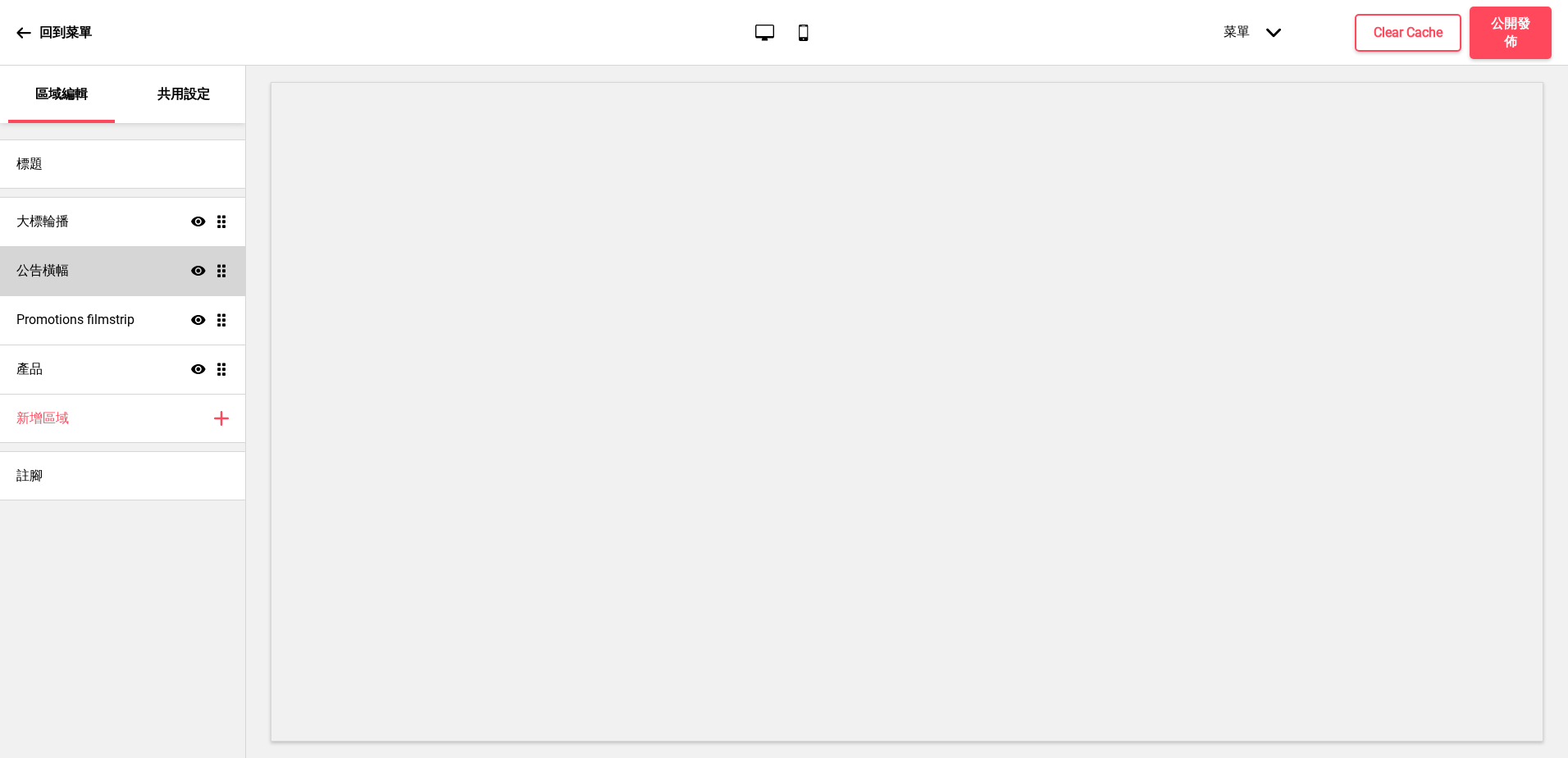
click at [143, 270] on div "公告橫幅 顯示 拖曳" at bounding box center [122, 271] width 245 height 50
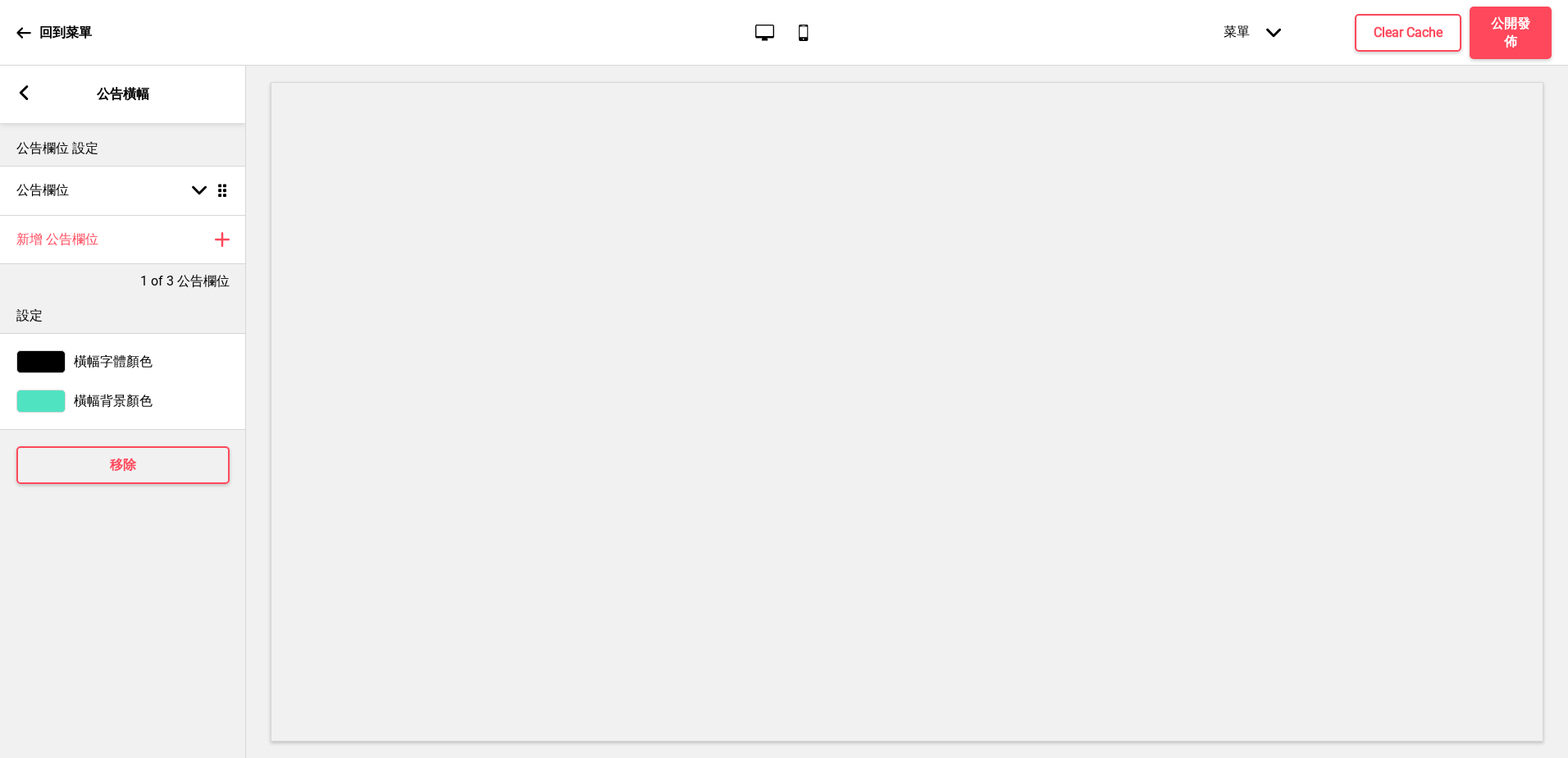
click at [22, 87] on rect at bounding box center [24, 92] width 15 height 15
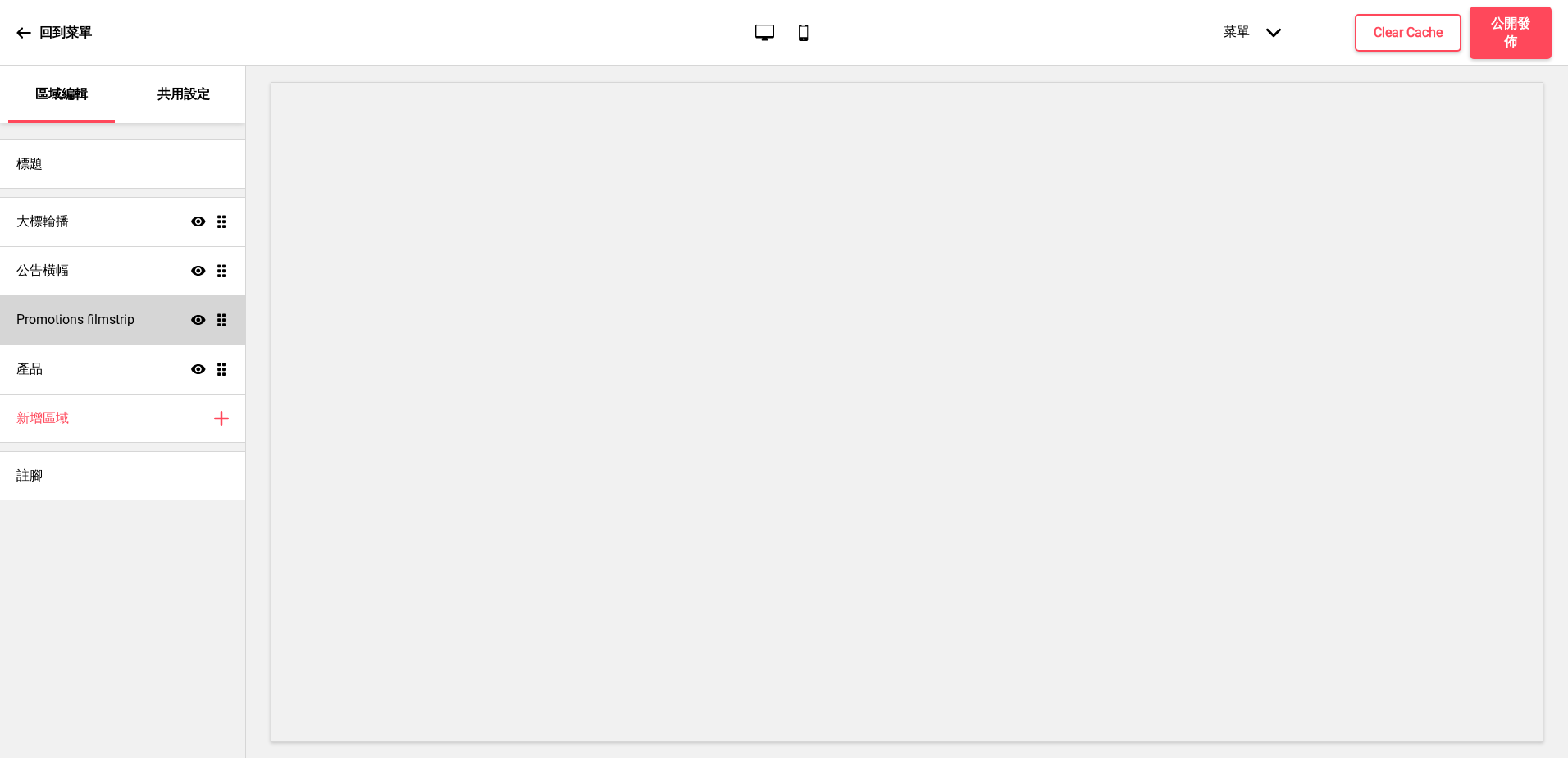
click at [79, 318] on h4 "Promotions filmstrip" at bounding box center [75, 319] width 118 height 18
select select "center"
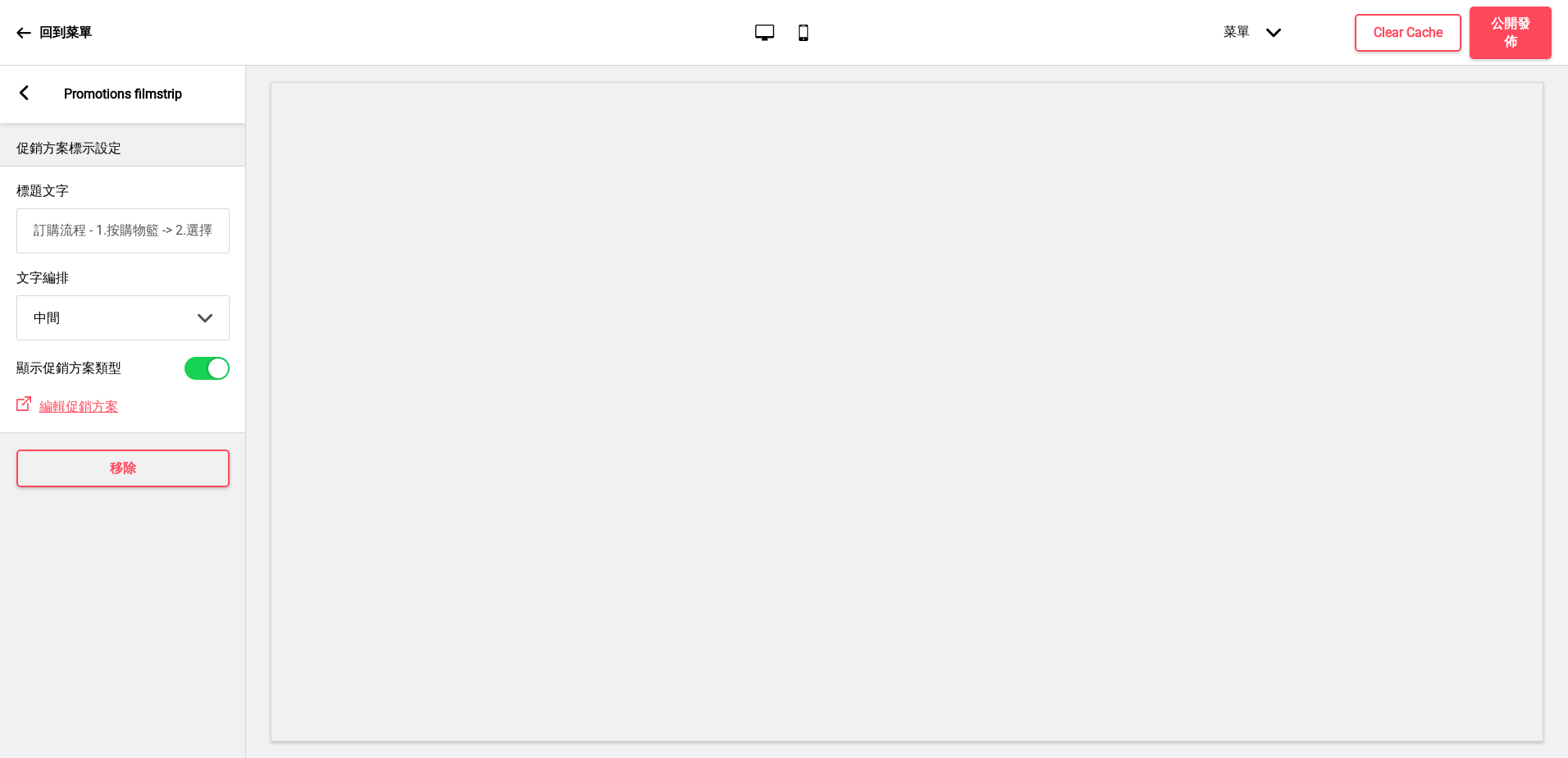
click at [117, 494] on div "移除" at bounding box center [123, 467] width 246 height 70
click at [122, 473] on h4 "移除" at bounding box center [123, 468] width 26 height 18
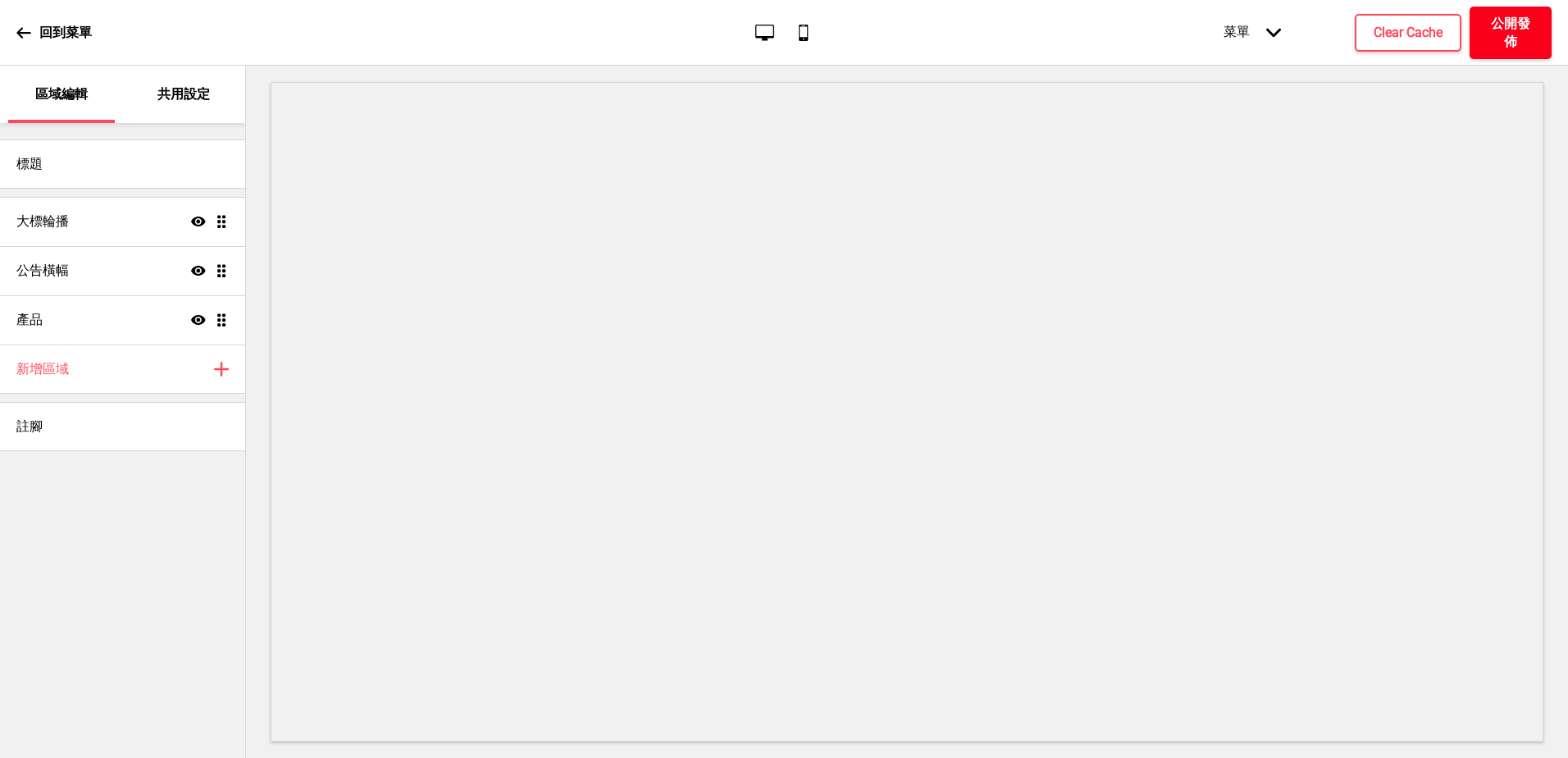
click at [1497, 36] on h4 "公開發佈" at bounding box center [1510, 33] width 50 height 36
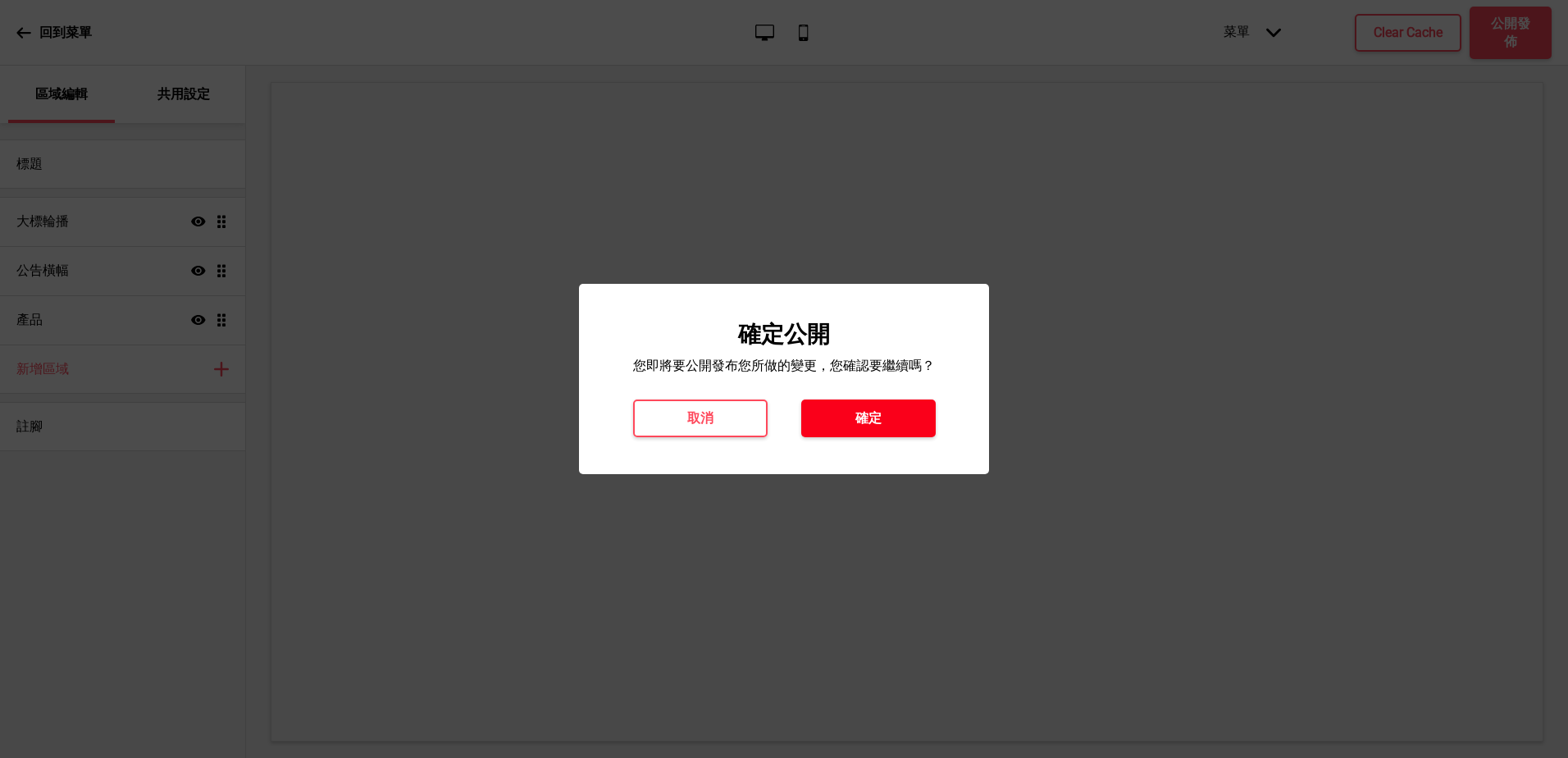
click at [887, 427] on button "確定" at bounding box center [869, 419] width 135 height 38
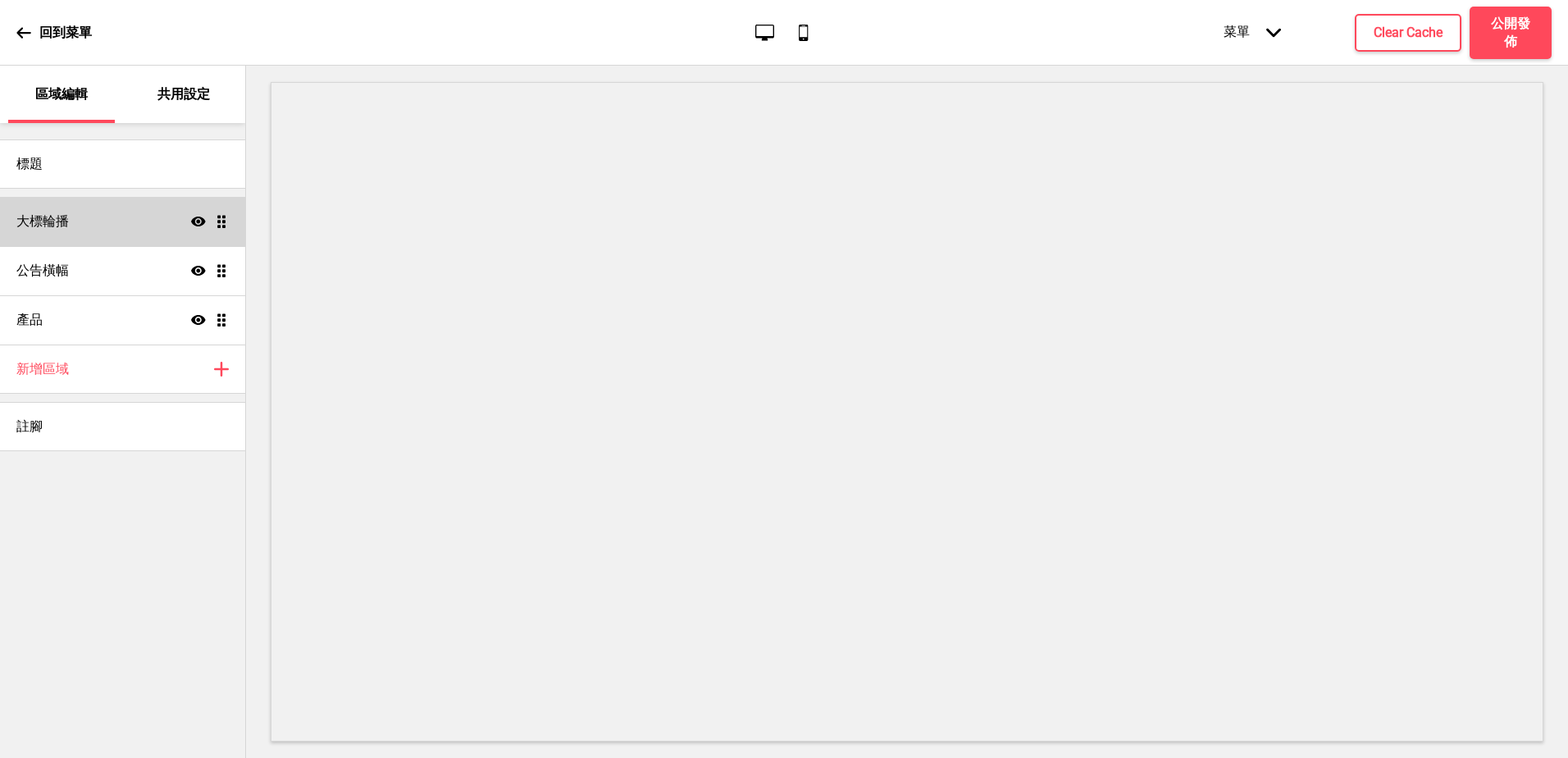
click at [102, 224] on div "大標輪播 顯示 拖曳" at bounding box center [122, 221] width 245 height 50
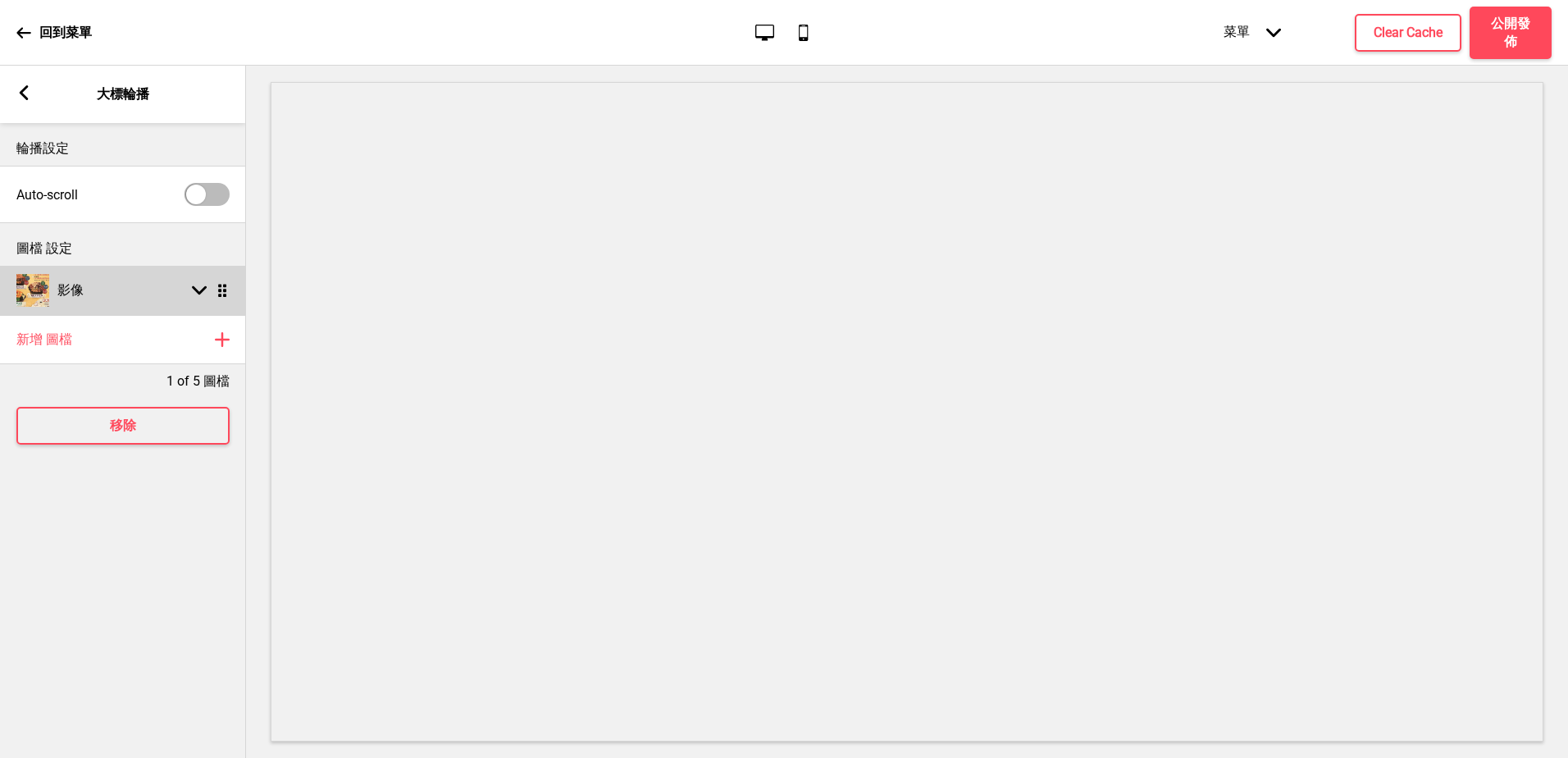
click at [200, 291] on rect at bounding box center [198, 290] width 15 height 15
select select "right"
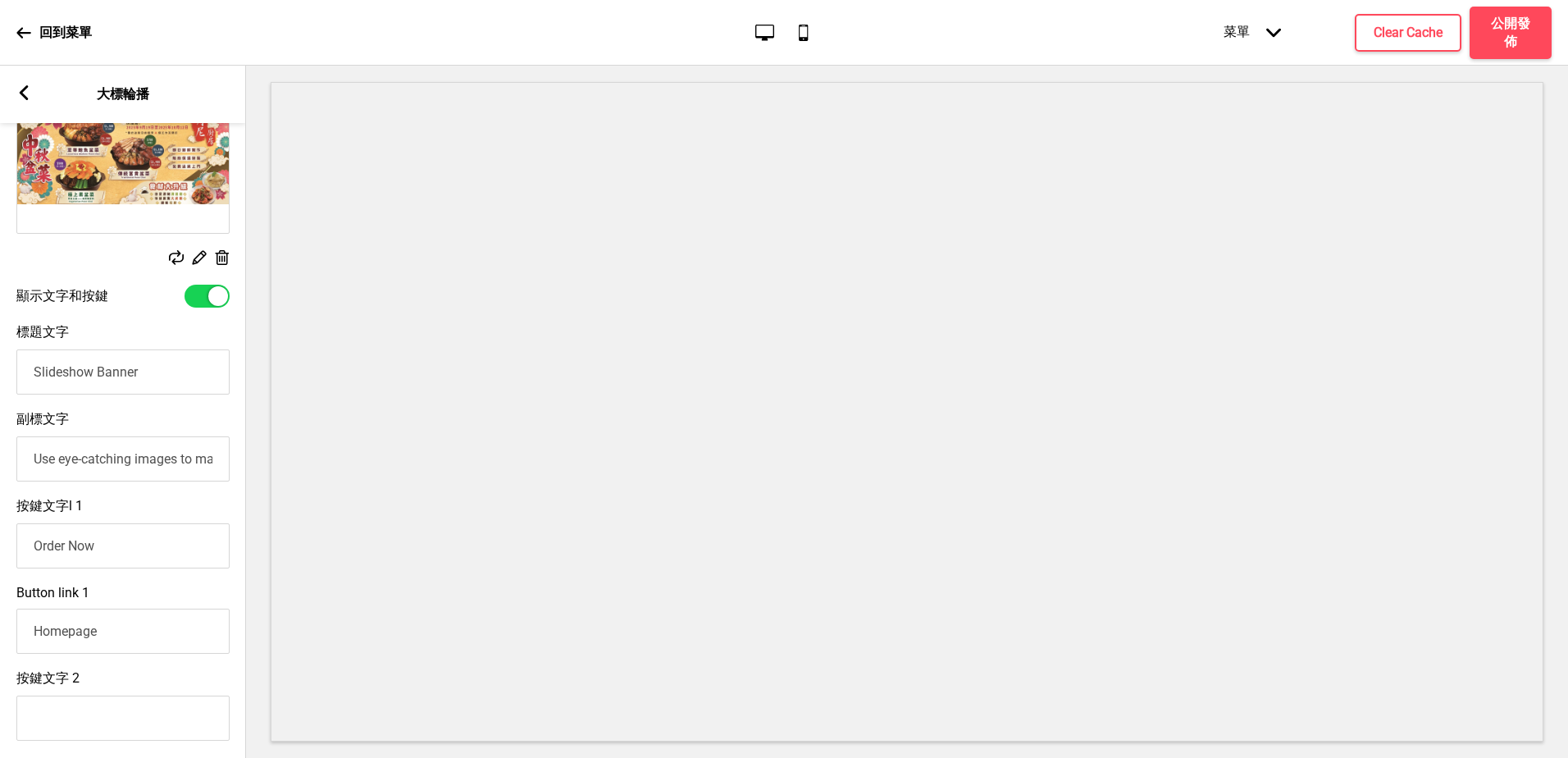
scroll to position [246, 0]
click at [191, 297] on div at bounding box center [206, 295] width 45 height 23
checkbox input "false"
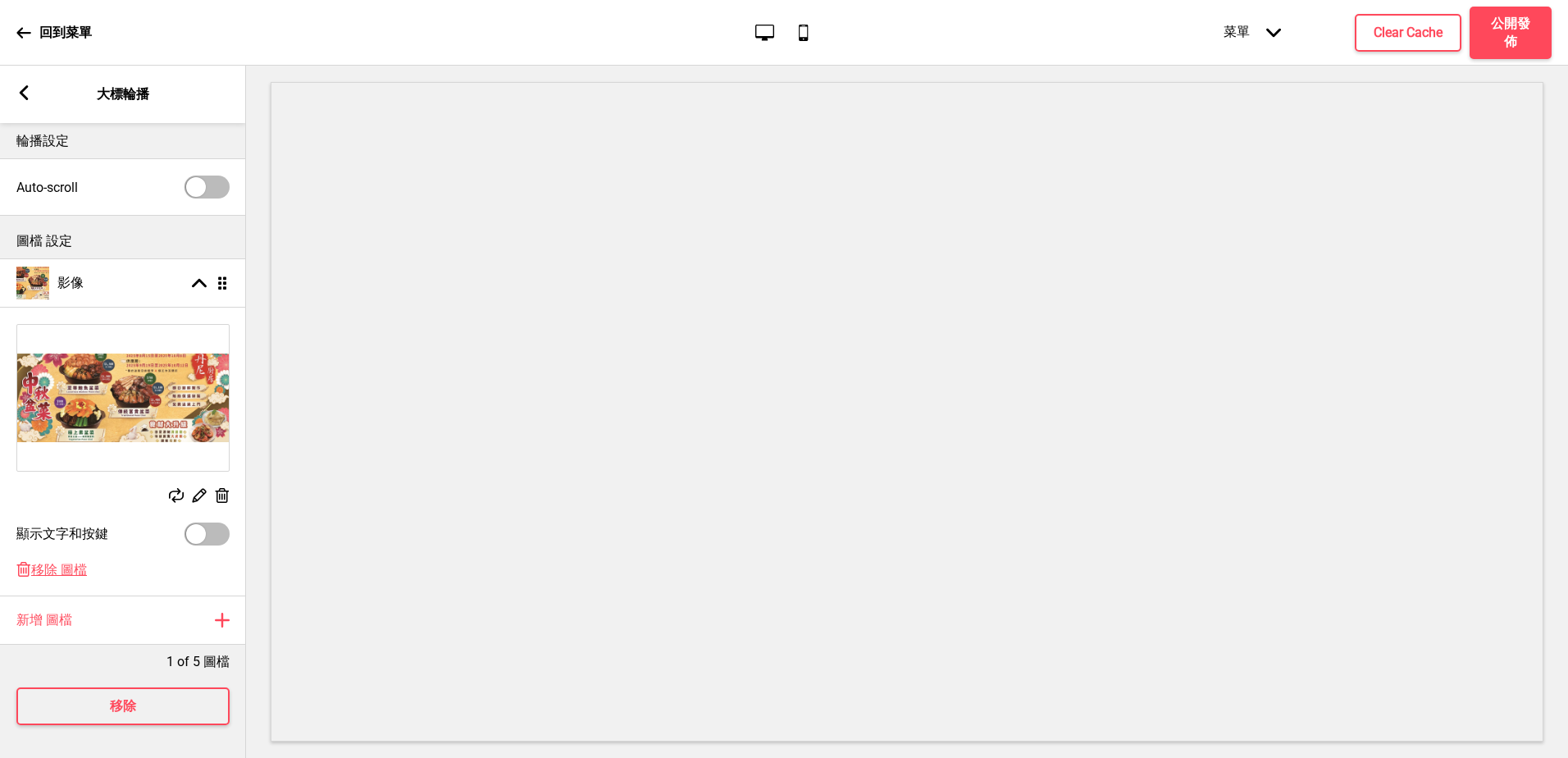
scroll to position [22, 0]
click at [20, 87] on icon "箭頭left" at bounding box center [24, 92] width 15 height 15
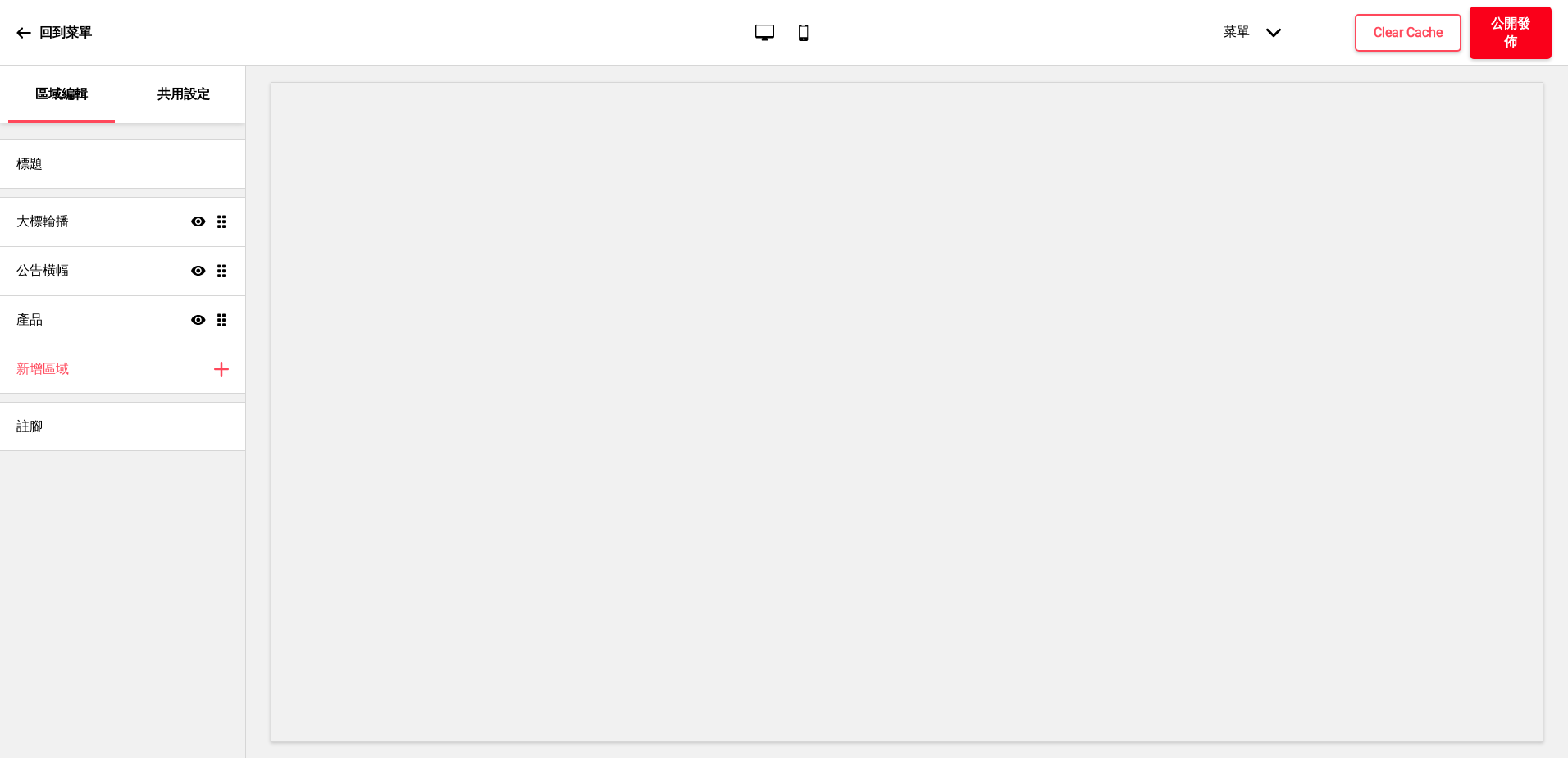
click at [1529, 34] on h4 "公開發佈" at bounding box center [1510, 33] width 50 height 36
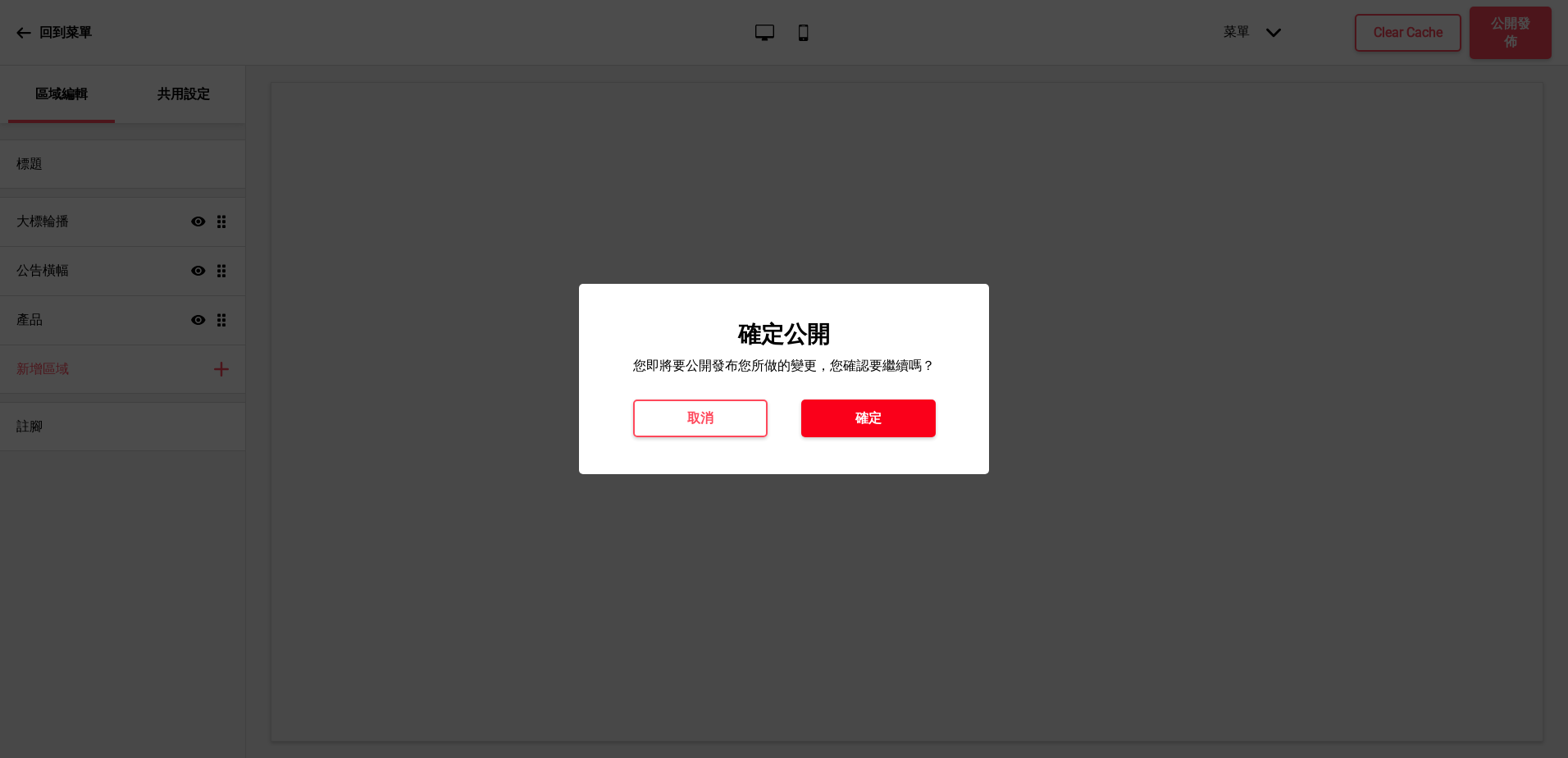
click at [896, 414] on button "確定" at bounding box center [869, 419] width 135 height 38
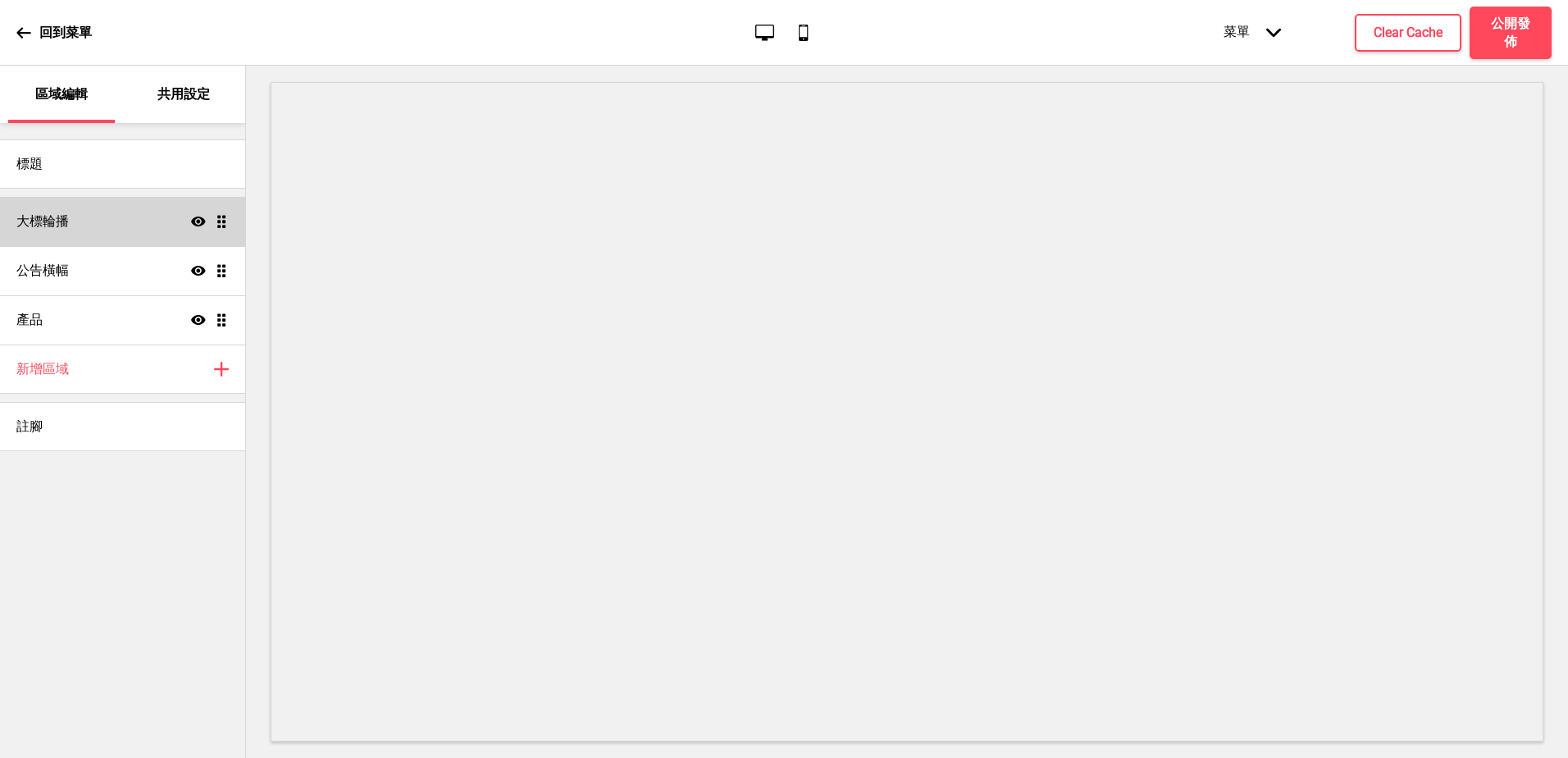
click at [118, 221] on div "大標輪播 顯示 拖曳" at bounding box center [122, 221] width 245 height 50
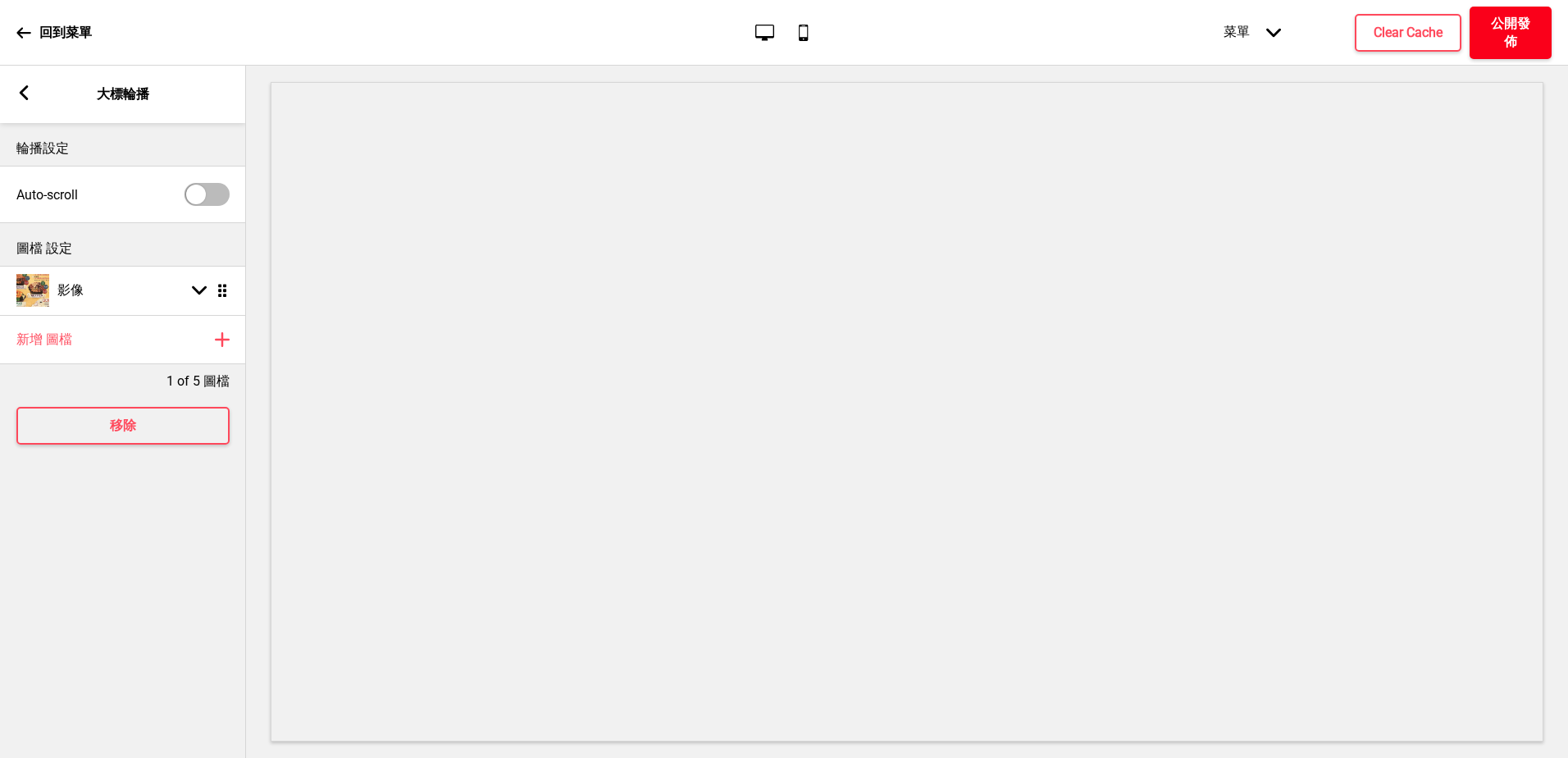
click at [1527, 34] on h4 "公開發佈" at bounding box center [1510, 33] width 50 height 36
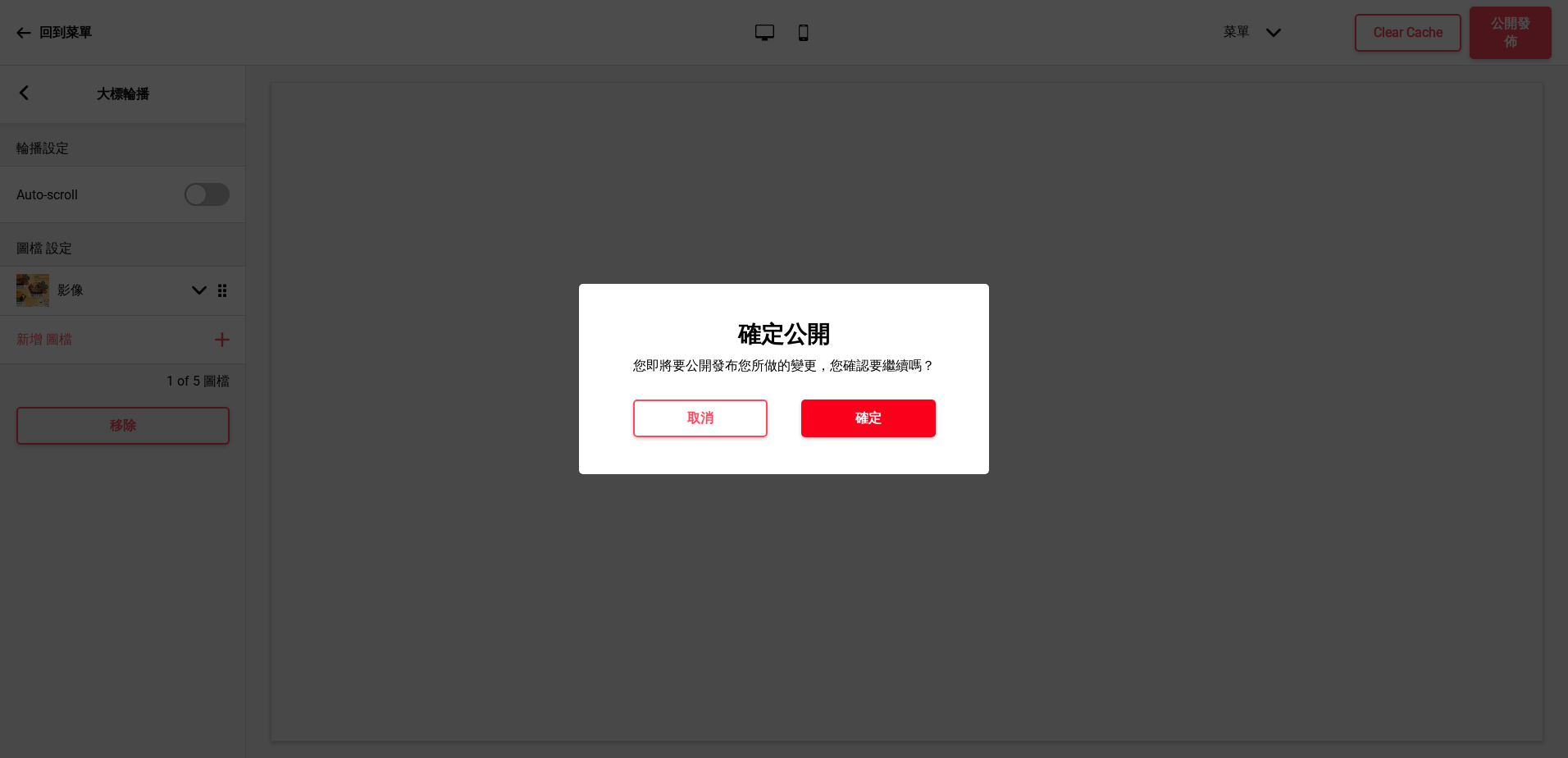
click at [859, 424] on h4 "確定" at bounding box center [868, 418] width 26 height 18
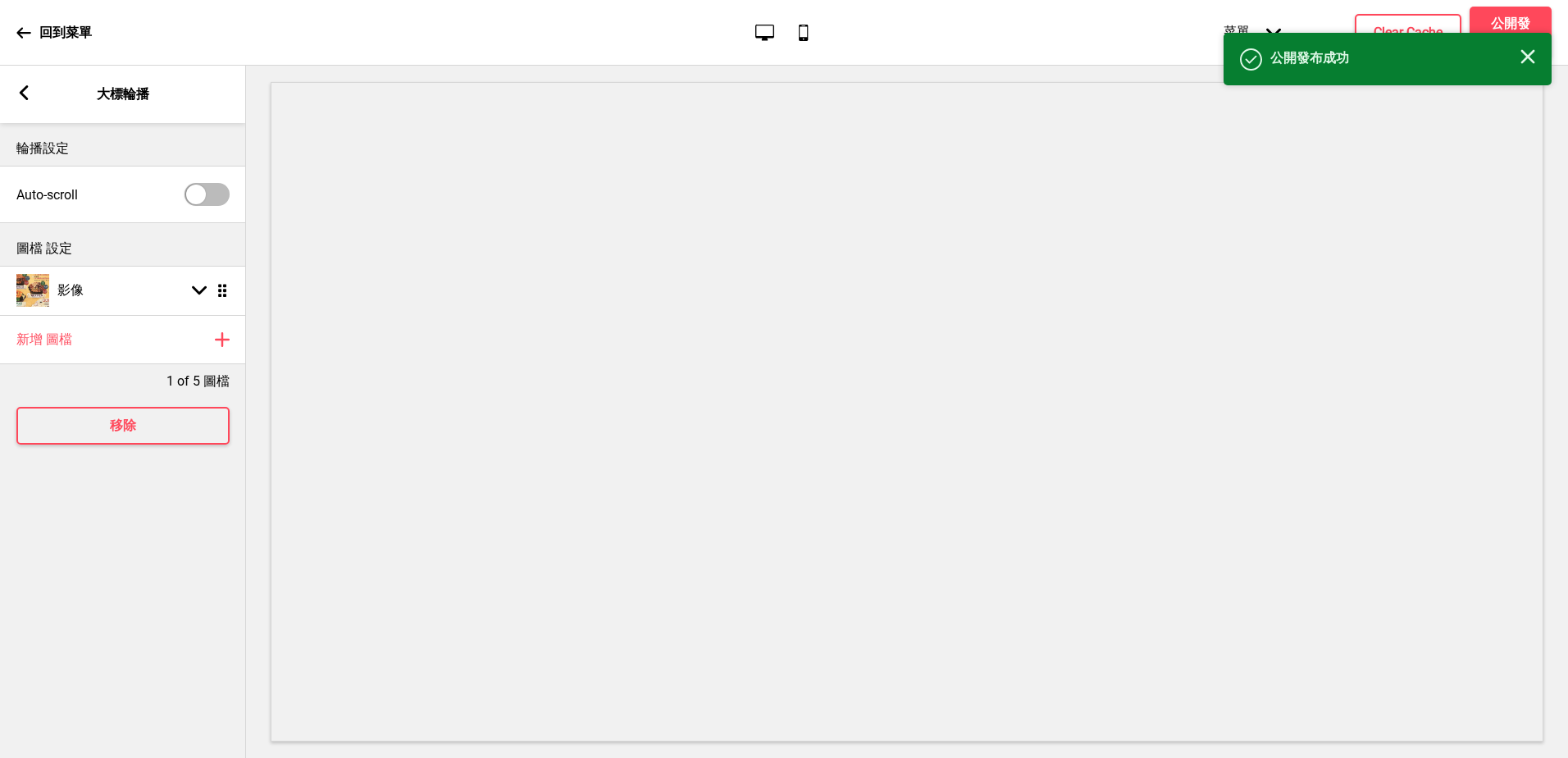
click at [1526, 55] on icon "關閉" at bounding box center [1527, 57] width 15 height 15
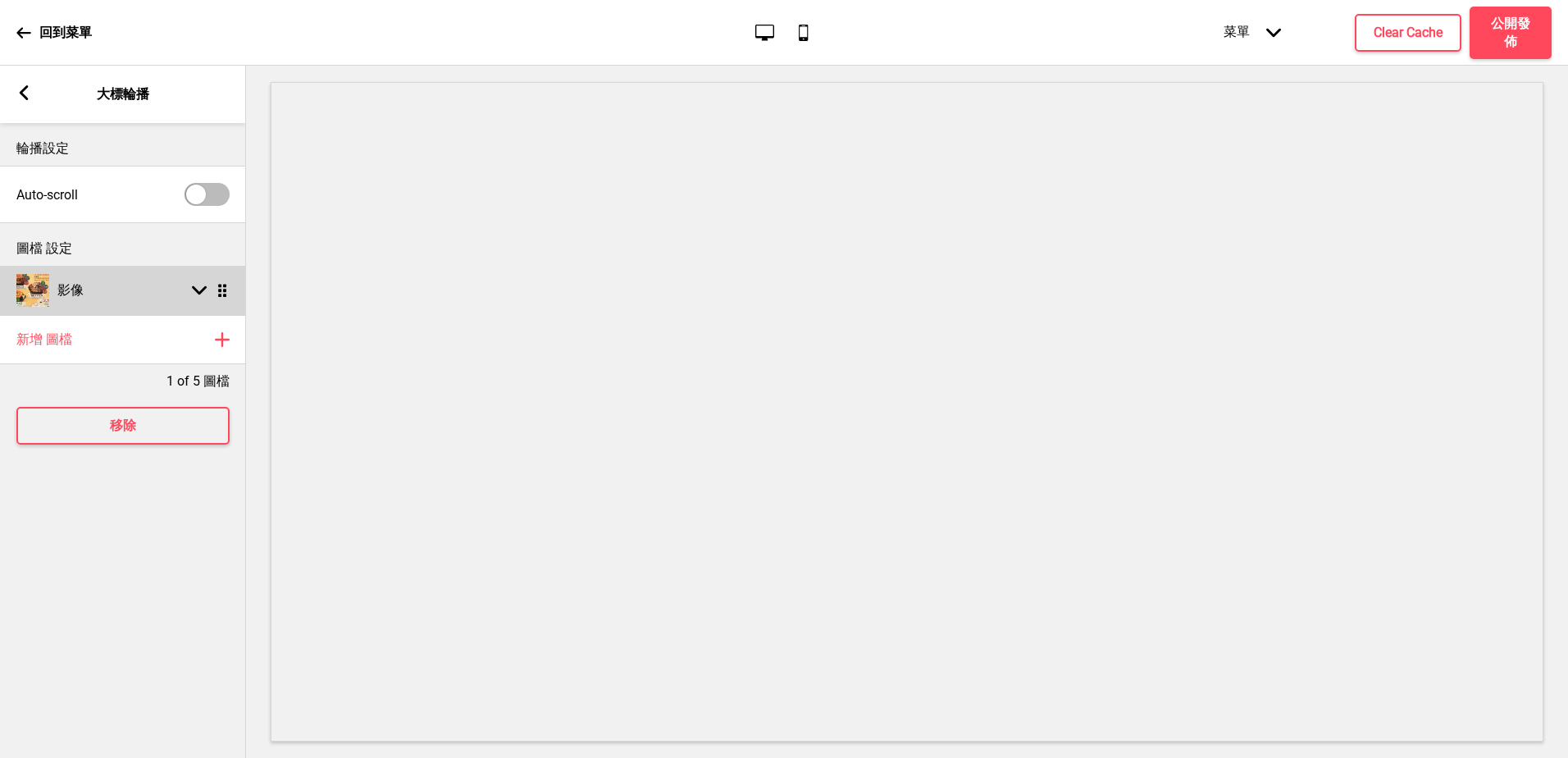
click at [197, 287] on rect at bounding box center [198, 290] width 15 height 15
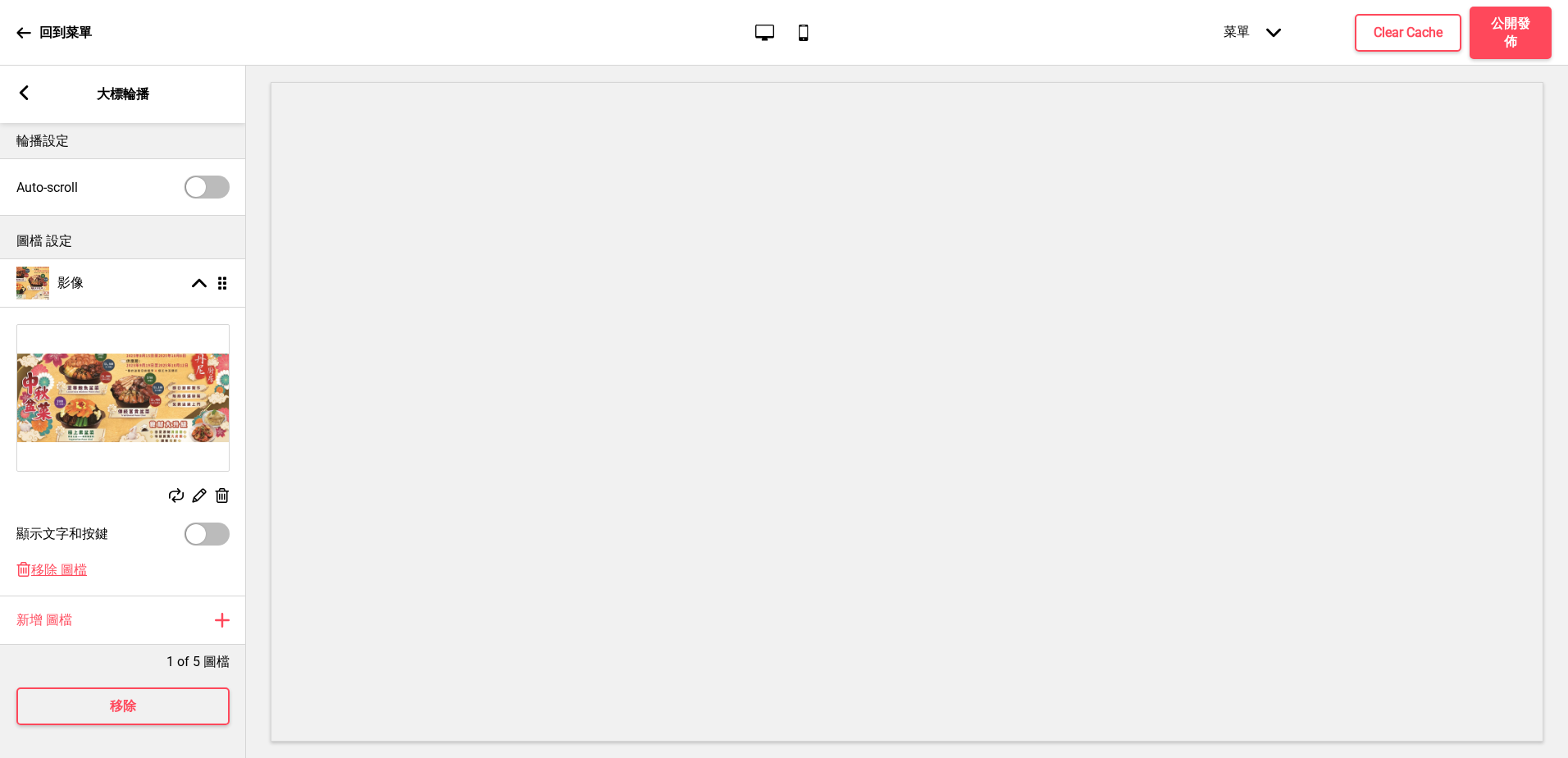
scroll to position [22, 0]
click at [215, 523] on div at bounding box center [206, 534] width 45 height 23
checkbox input "true"
select select "right"
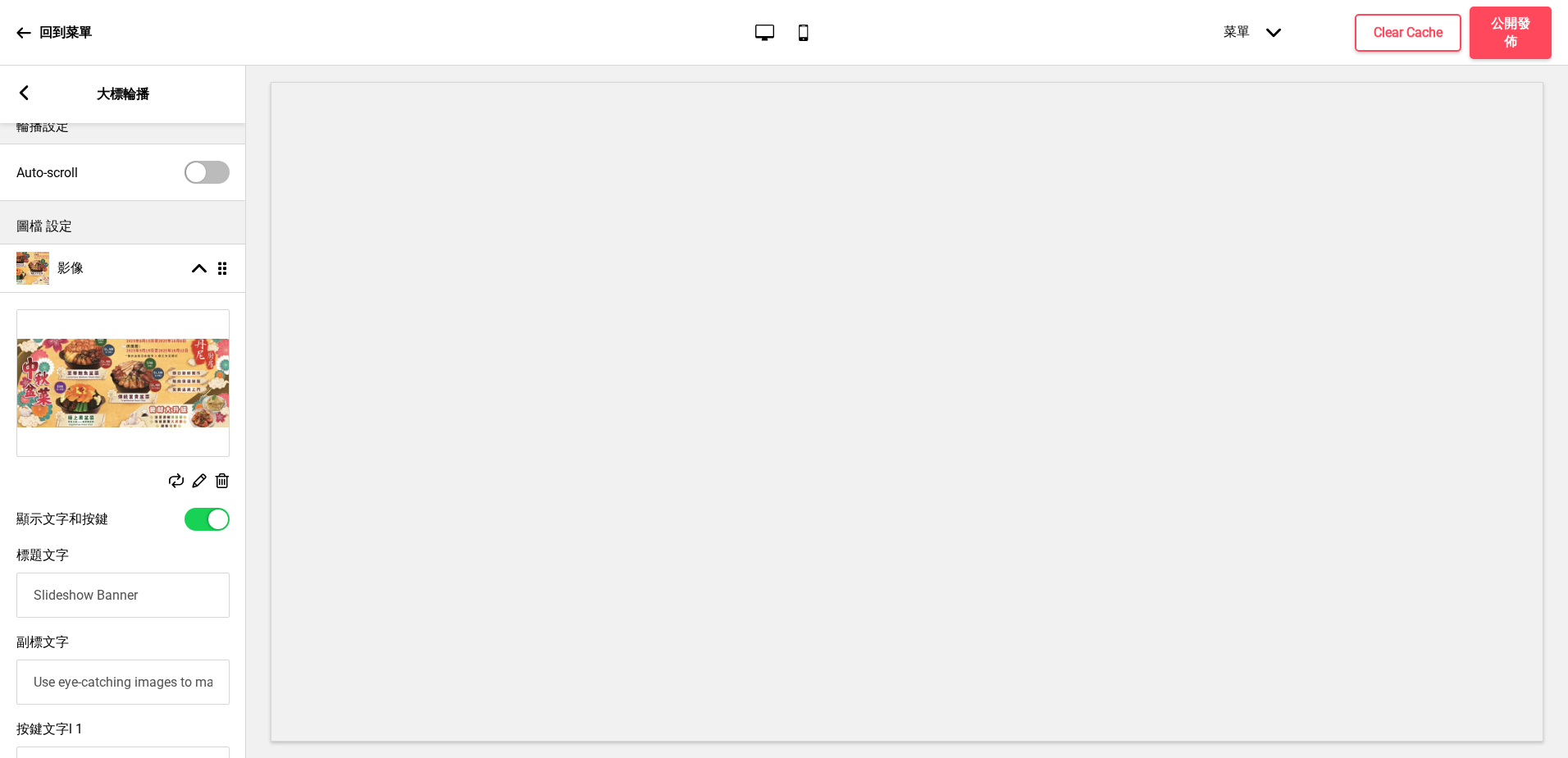
click at [197, 516] on div at bounding box center [206, 519] width 45 height 23
checkbox input "false"
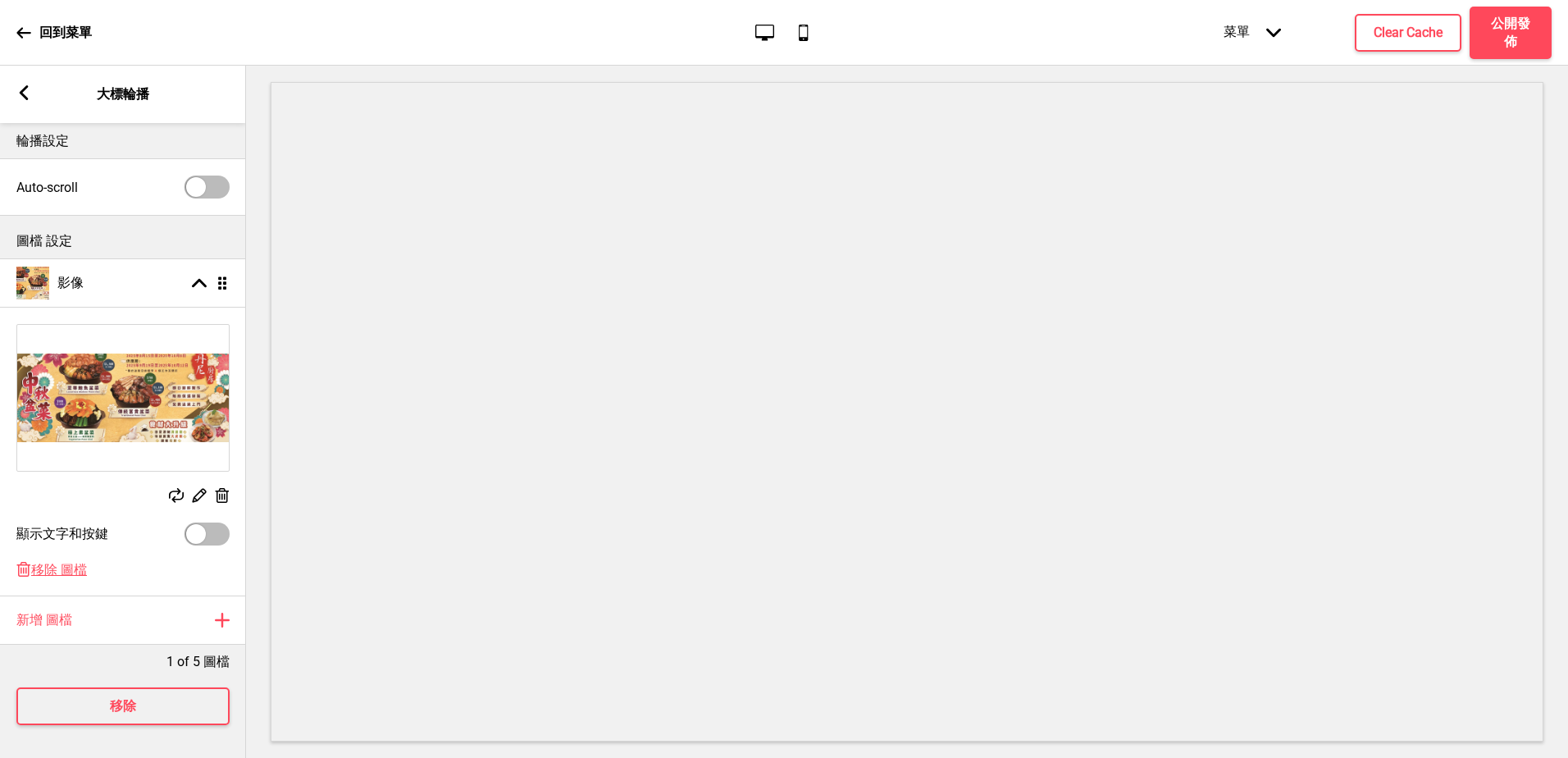
click at [145, 347] on img at bounding box center [122, 397] width 211 height 146
click at [212, 176] on div at bounding box center [206, 187] width 45 height 23
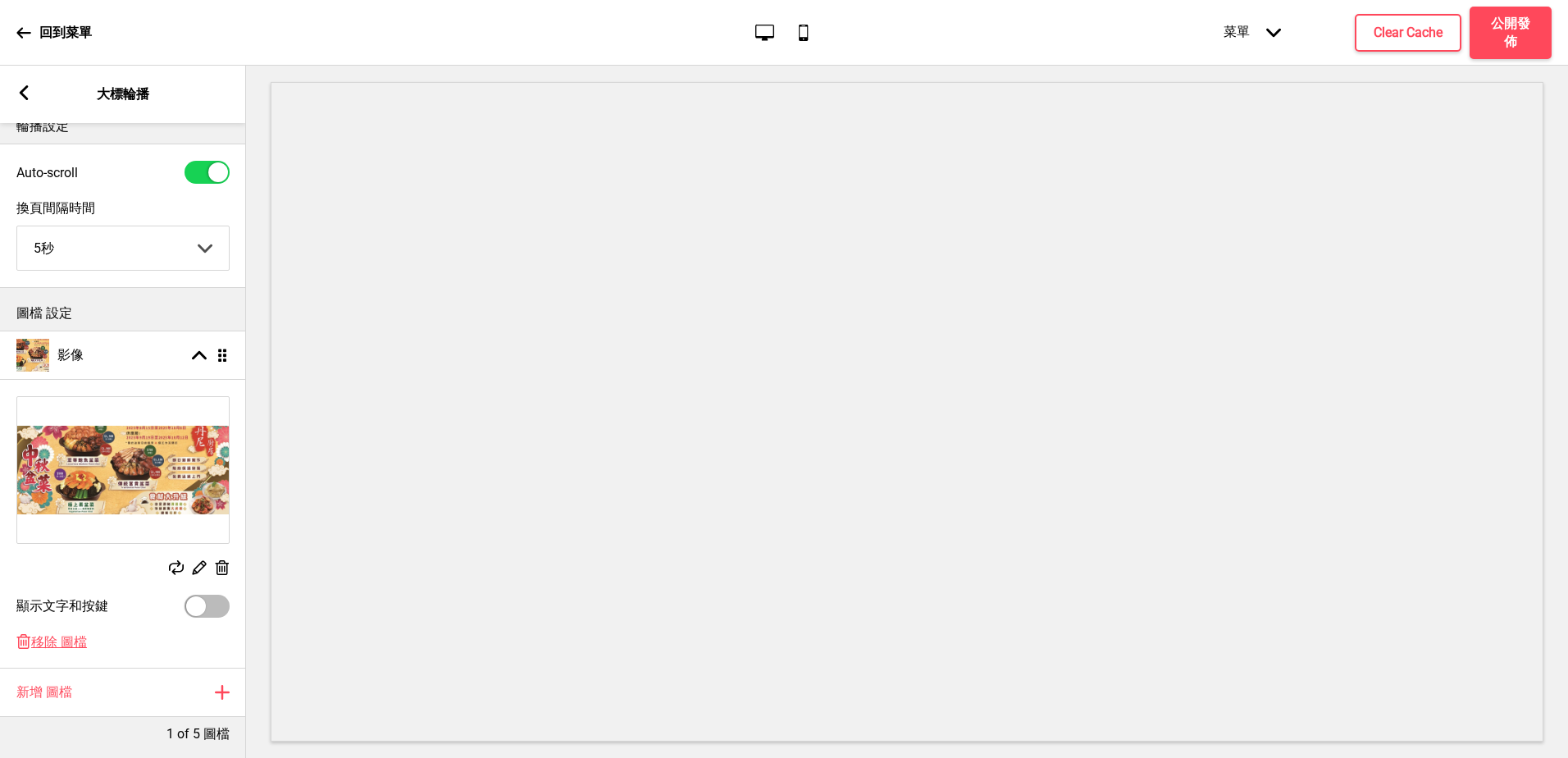
click at [201, 169] on div at bounding box center [206, 172] width 45 height 23
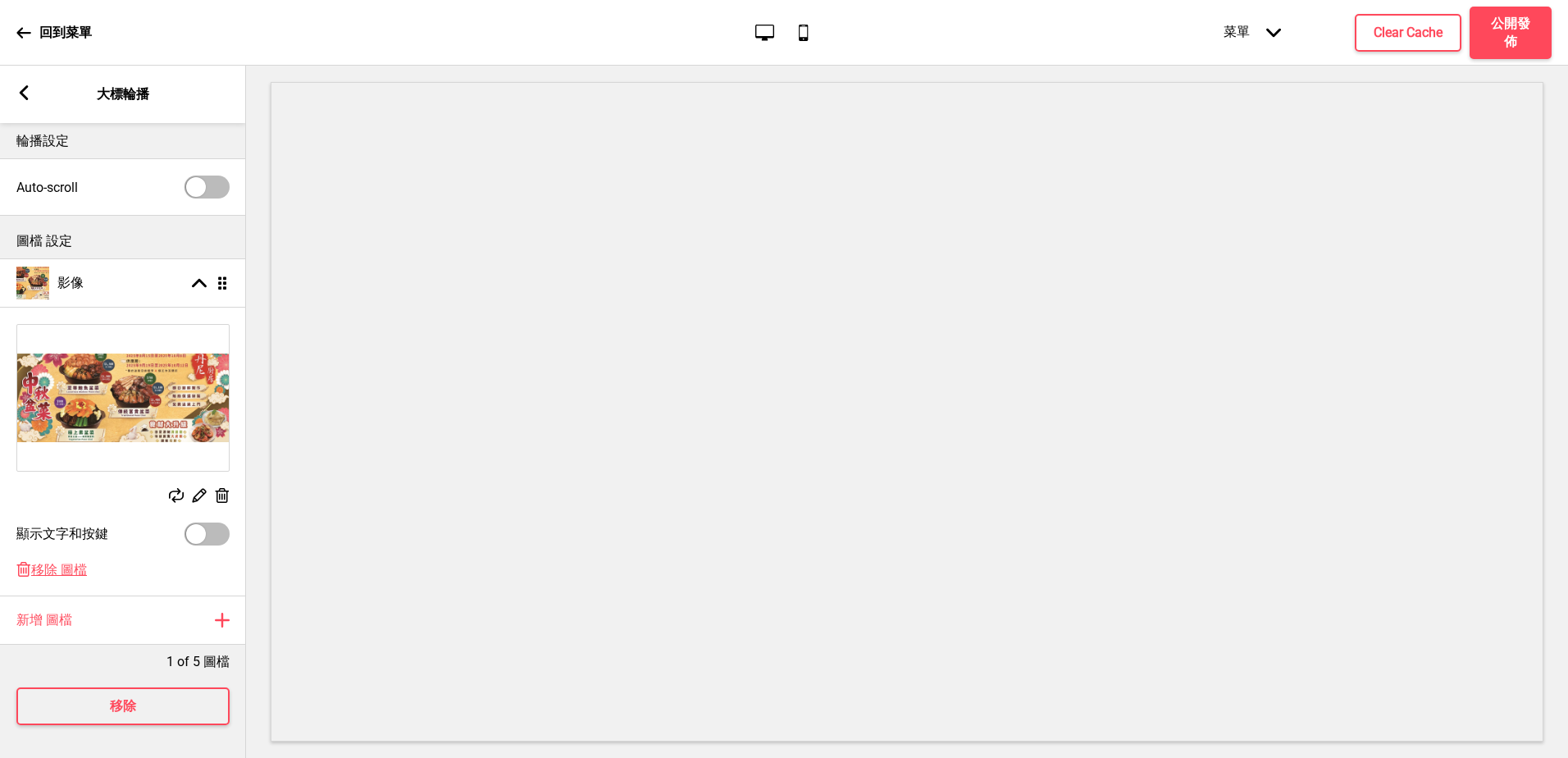
click at [217, 176] on div at bounding box center [206, 187] width 45 height 23
checkbox input "true"
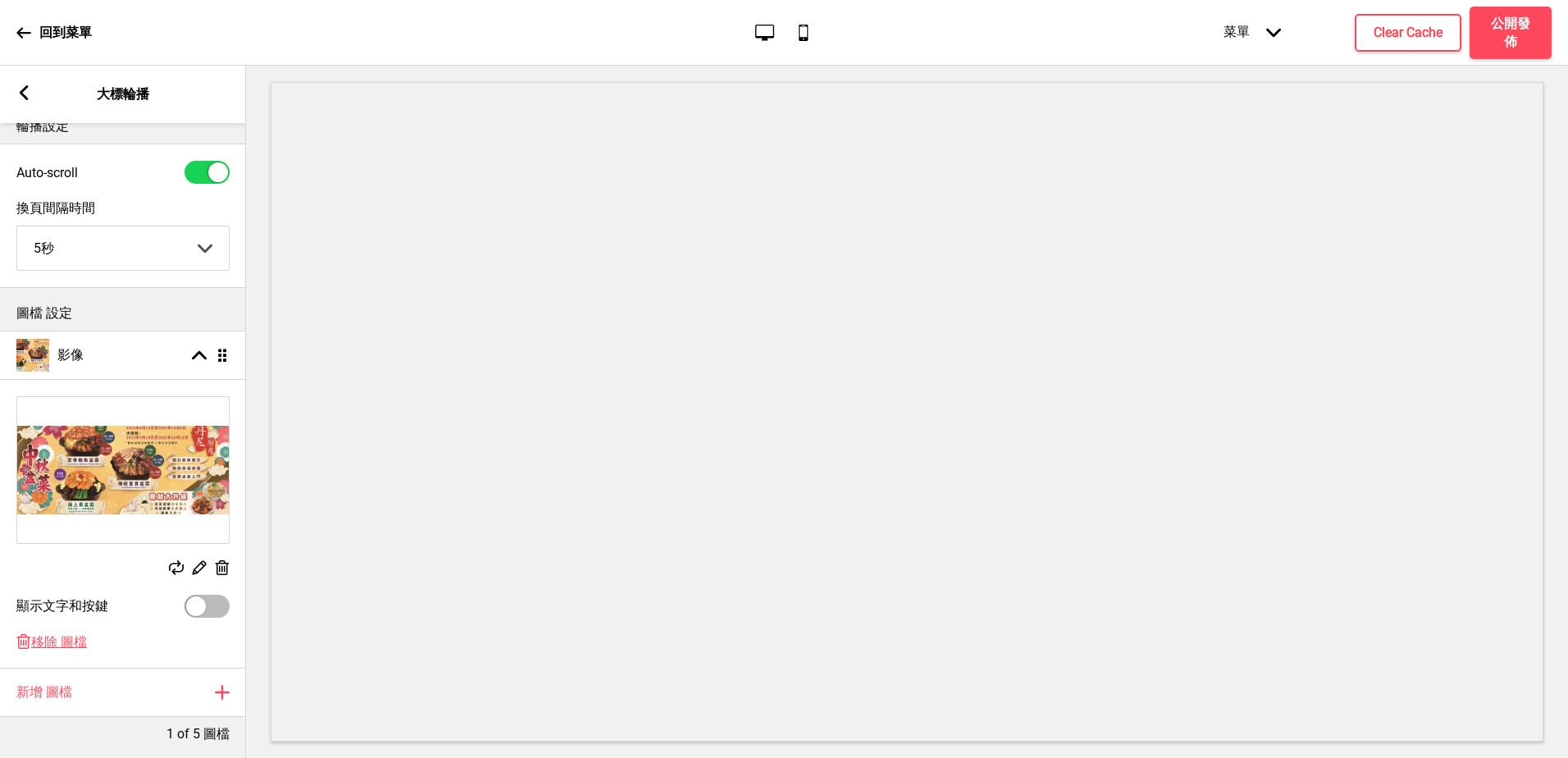
click at [18, 98] on rect at bounding box center [24, 92] width 15 height 15
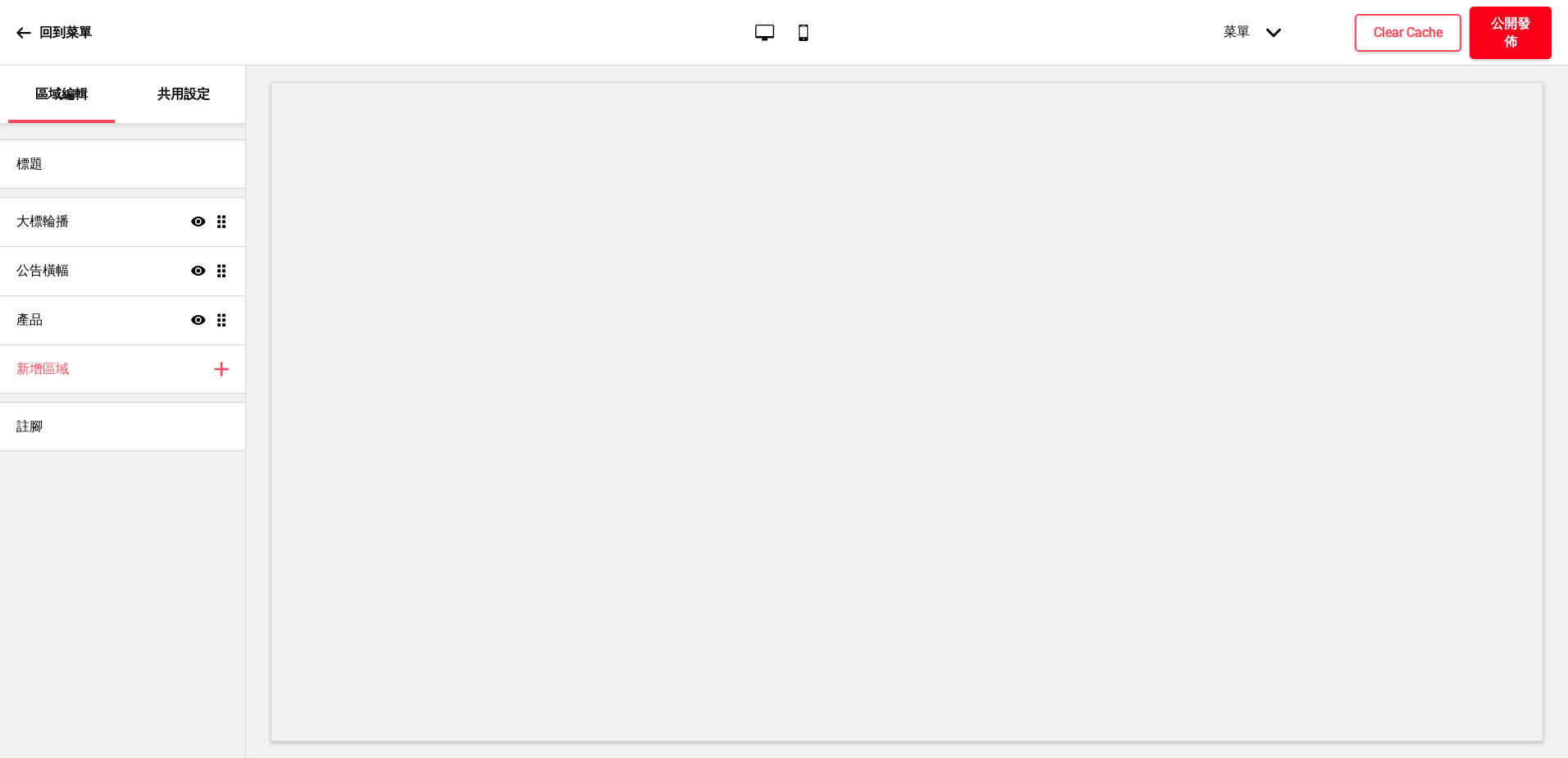
click at [1488, 21] on h4 "公開發佈" at bounding box center [1510, 33] width 50 height 36
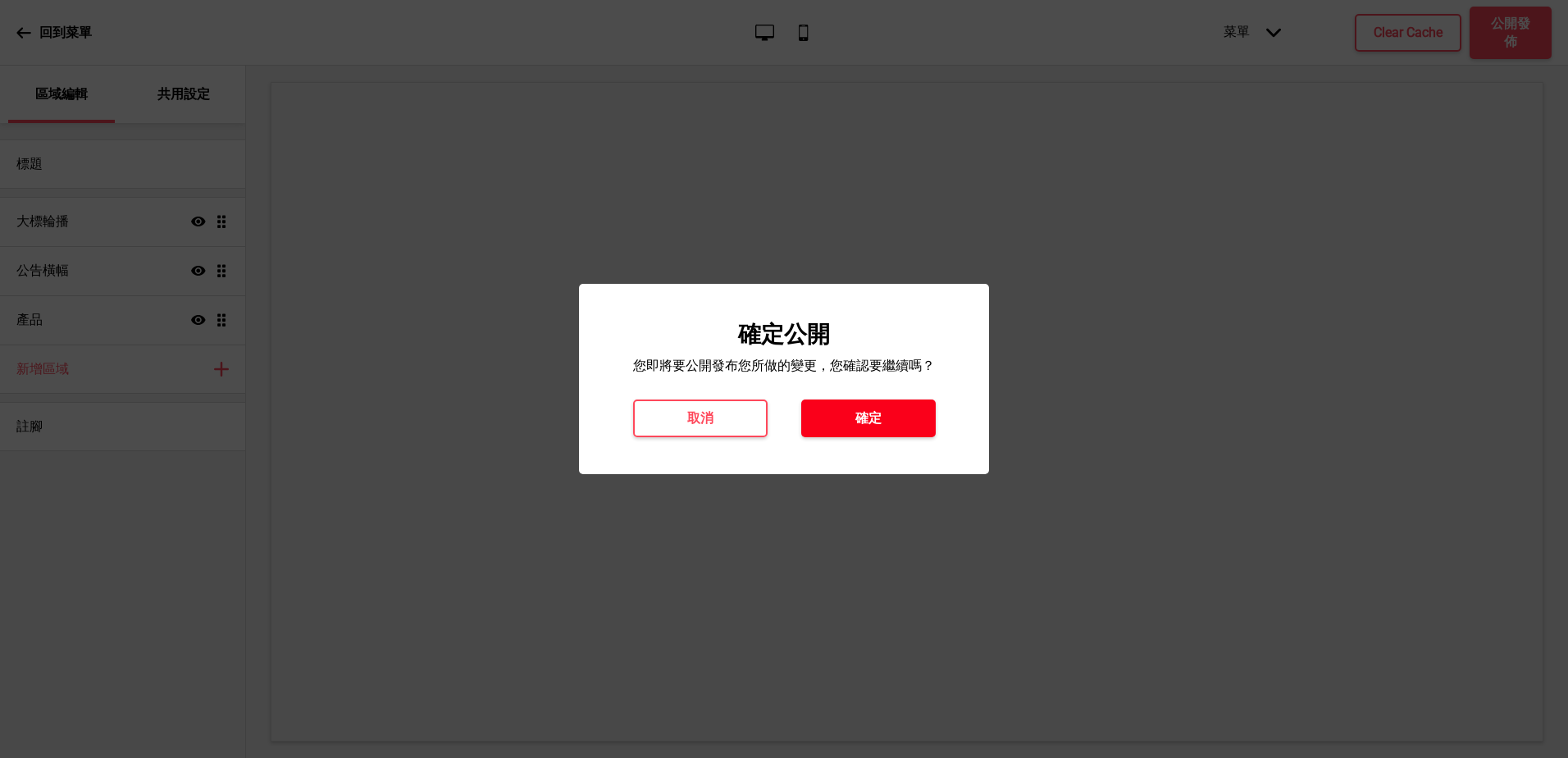
click at [858, 414] on h4 "確定" at bounding box center [868, 418] width 26 height 18
